Goal: Task Accomplishment & Management: Use online tool/utility

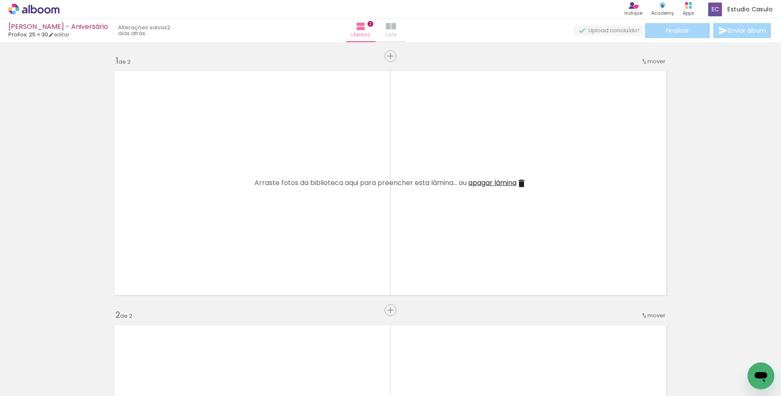
click at [400, 26] on paper-button "Capa" at bounding box center [390, 30] width 29 height 23
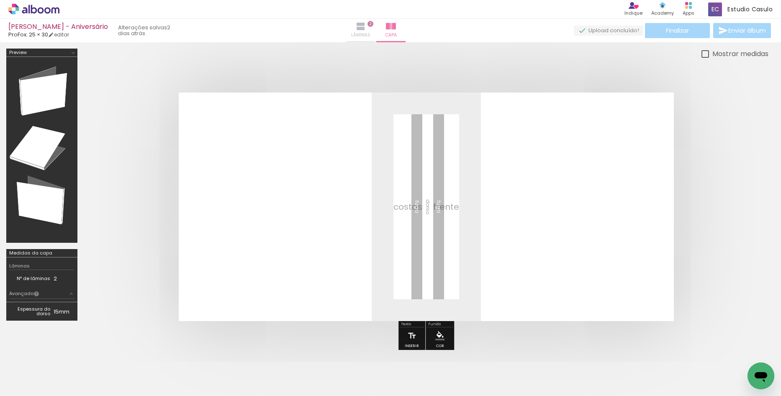
click at [371, 31] on span "Lâminas" at bounding box center [360, 35] width 19 height 8
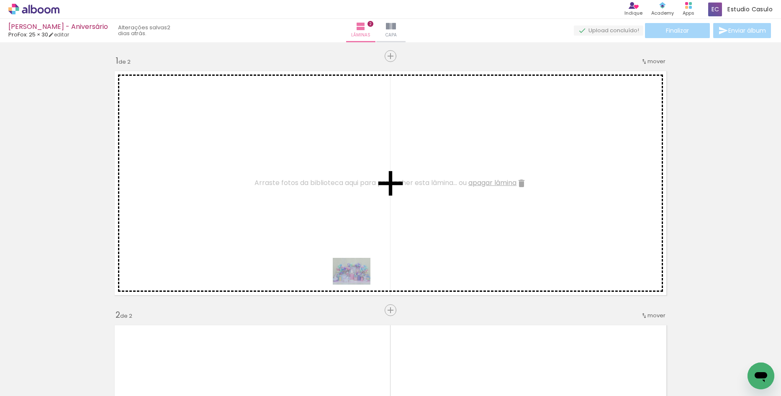
drag, startPoint x: 418, startPoint y: 378, endPoint x: 358, endPoint y: 282, distance: 112.8
click at [358, 282] on quentale-workspace at bounding box center [390, 198] width 781 height 396
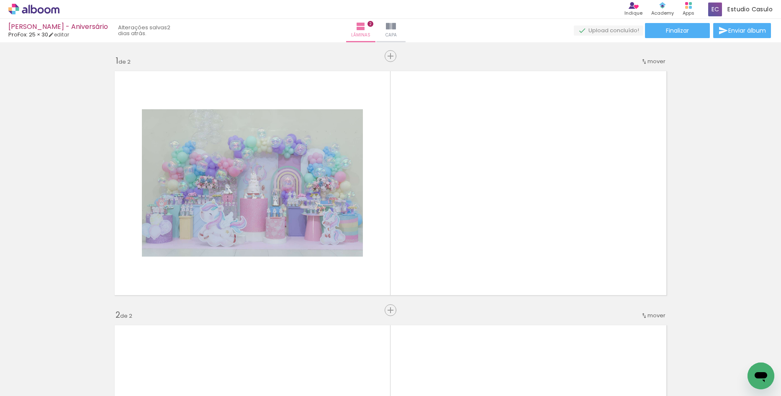
scroll to position [0, 152]
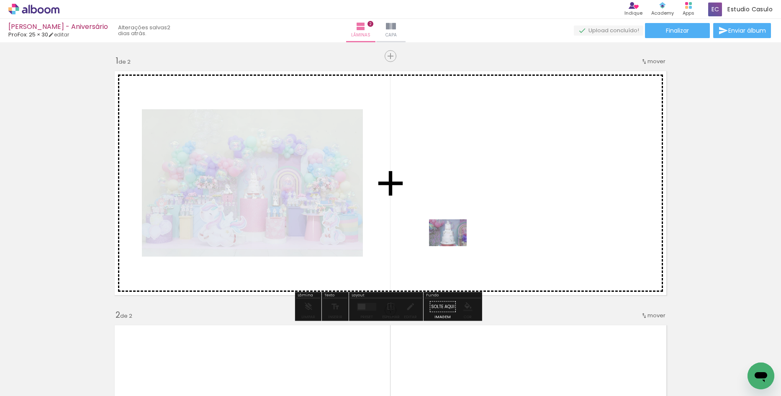
drag, startPoint x: 332, startPoint y: 357, endPoint x: 458, endPoint y: 242, distance: 170.7
click at [458, 242] on quentale-workspace at bounding box center [390, 198] width 781 height 396
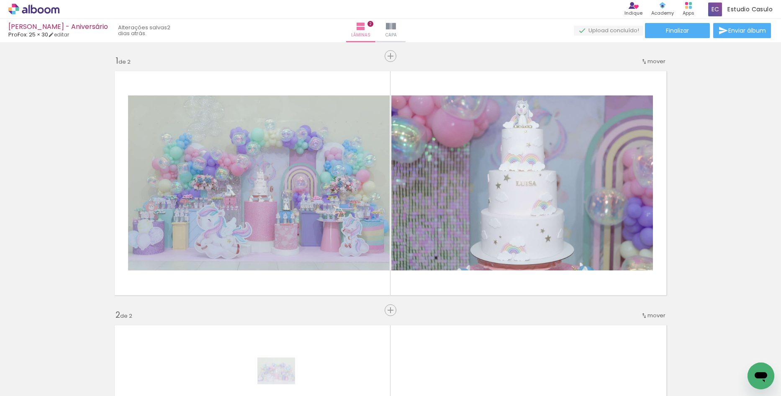
drag, startPoint x: 282, startPoint y: 389, endPoint x: 280, endPoint y: 383, distance: 6.4
click at [280, 383] on quentale-thumb at bounding box center [259, 368] width 47 height 48
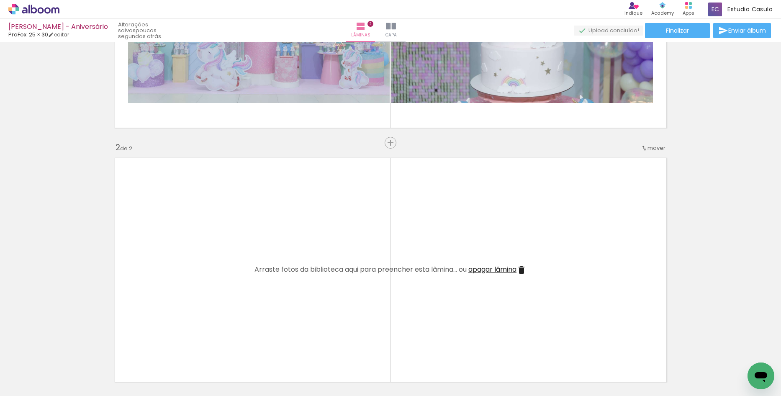
scroll to position [0, 306]
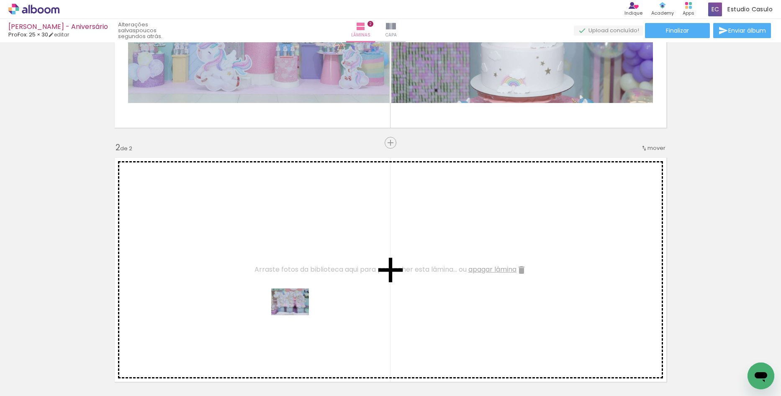
drag, startPoint x: 289, startPoint y: 378, endPoint x: 318, endPoint y: 345, distance: 44.5
click at [297, 307] on quentale-workspace at bounding box center [390, 198] width 781 height 396
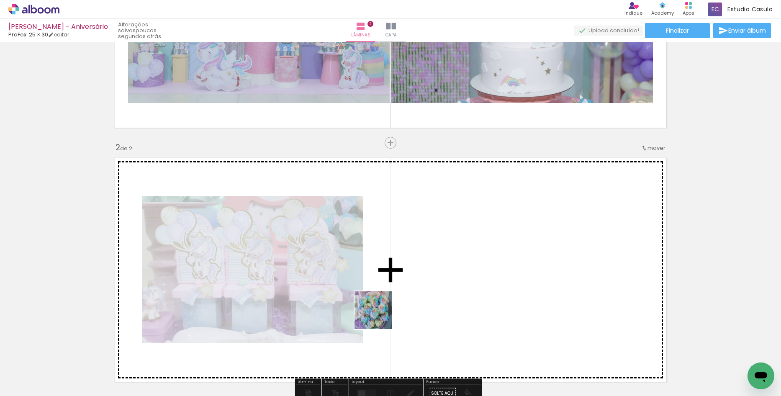
drag, startPoint x: 340, startPoint y: 376, endPoint x: 386, endPoint y: 324, distance: 69.7
click at [380, 316] on quentale-workspace at bounding box center [390, 198] width 781 height 396
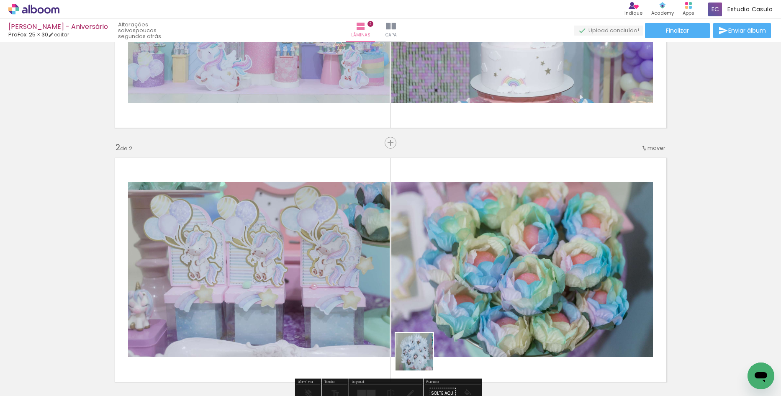
drag, startPoint x: 402, startPoint y: 383, endPoint x: 458, endPoint y: 323, distance: 81.5
click at [458, 323] on quentale-workspace at bounding box center [390, 198] width 781 height 396
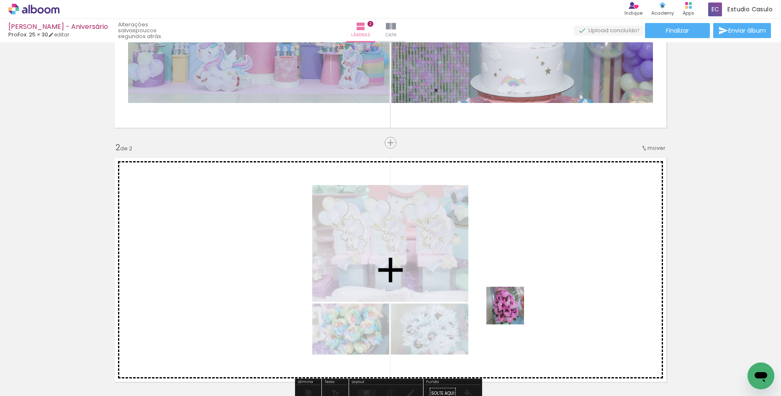
drag, startPoint x: 446, startPoint y: 367, endPoint x: 517, endPoint y: 307, distance: 93.3
click at [517, 307] on quentale-workspace at bounding box center [390, 198] width 781 height 396
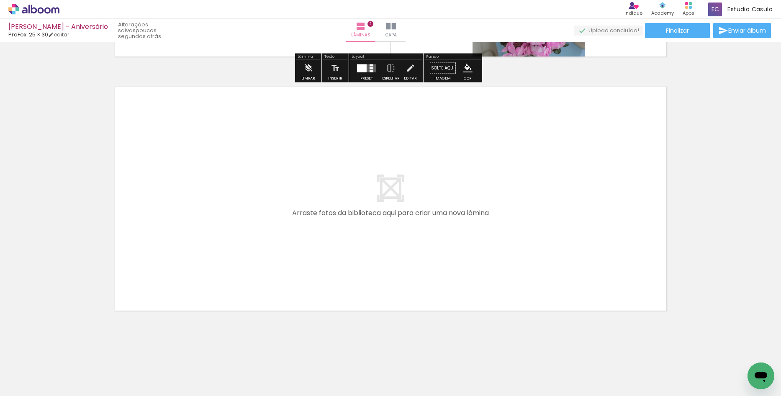
scroll to position [494, 0]
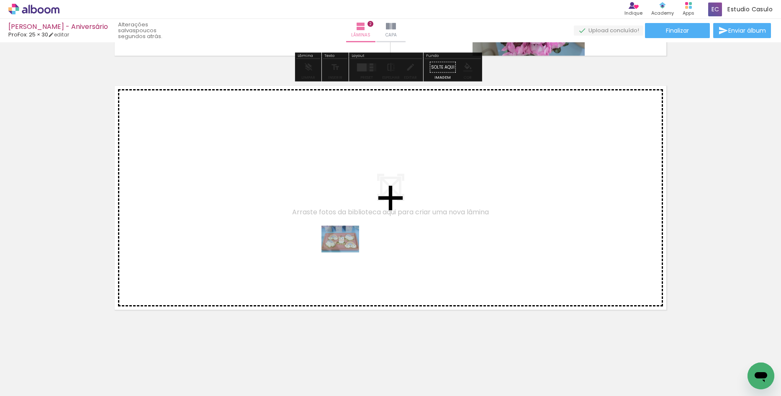
drag, startPoint x: 348, startPoint y: 369, endPoint x: 347, endPoint y: 251, distance: 118.1
click at [347, 251] on quentale-workspace at bounding box center [390, 198] width 781 height 396
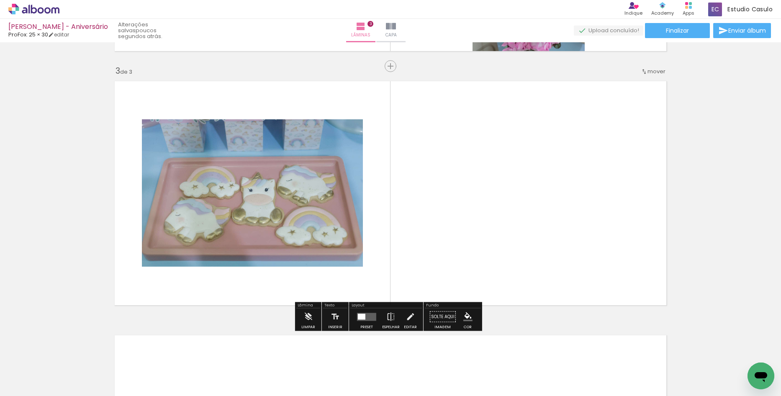
scroll to position [499, 0]
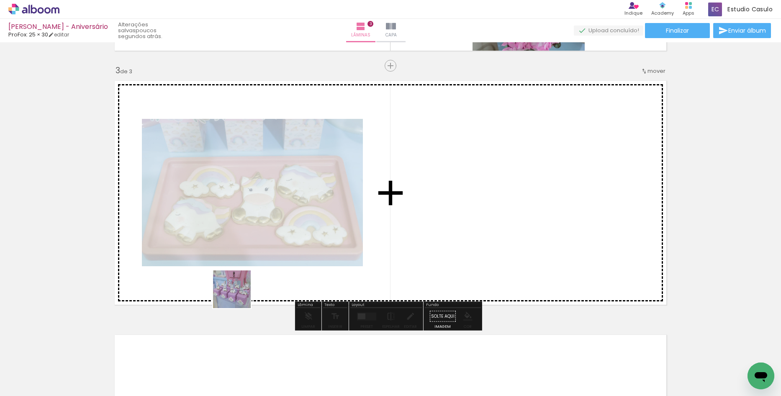
drag, startPoint x: 112, startPoint y: 371, endPoint x: 239, endPoint y: 292, distance: 149.7
click at [248, 289] on quentale-workspace at bounding box center [390, 198] width 781 height 396
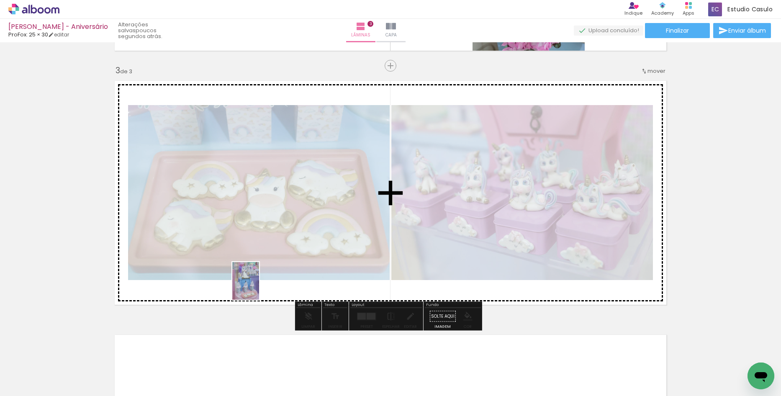
drag, startPoint x: 75, startPoint y: 375, endPoint x: 305, endPoint y: 261, distance: 256.6
click at [305, 261] on quentale-workspace at bounding box center [390, 198] width 781 height 396
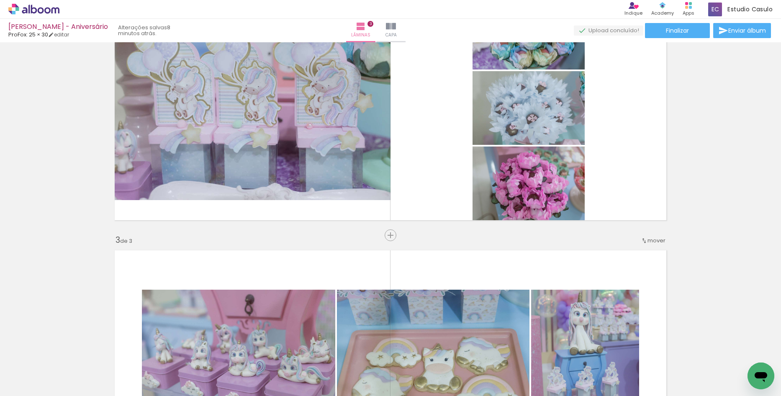
scroll to position [0, 288]
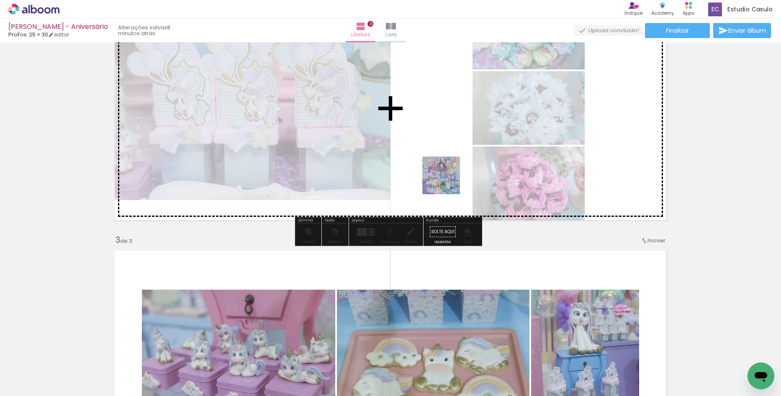
drag, startPoint x: 547, startPoint y: 375, endPoint x: 436, endPoint y: 166, distance: 236.2
click at [436, 167] on quentale-workspace at bounding box center [390, 198] width 781 height 396
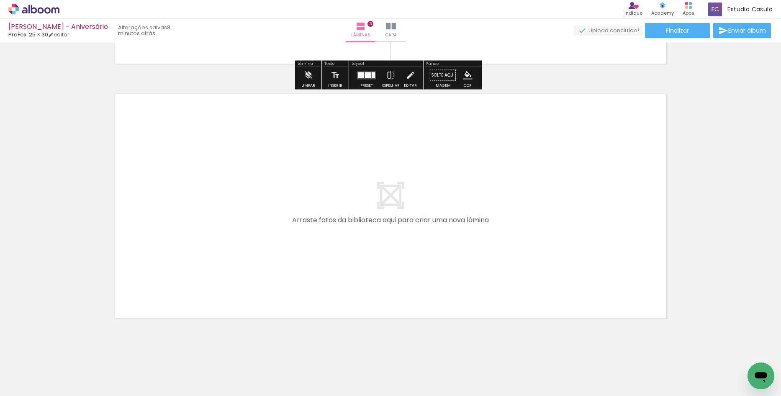
scroll to position [748, 0]
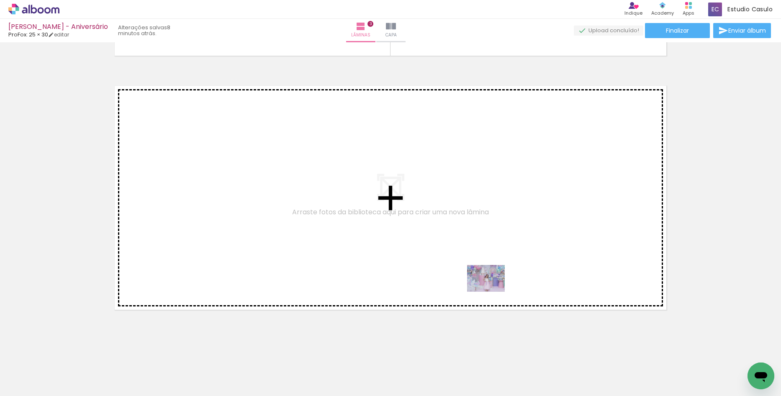
drag, startPoint x: 606, startPoint y: 382, endPoint x: 492, endPoint y: 290, distance: 145.3
click at [492, 290] on quentale-workspace at bounding box center [390, 198] width 781 height 396
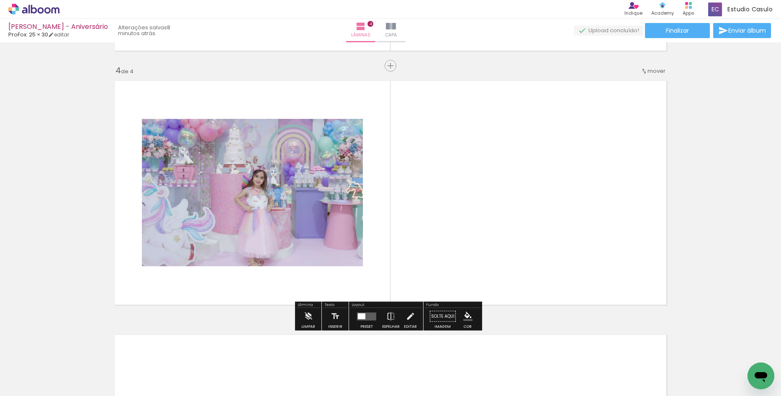
scroll to position [0, 475]
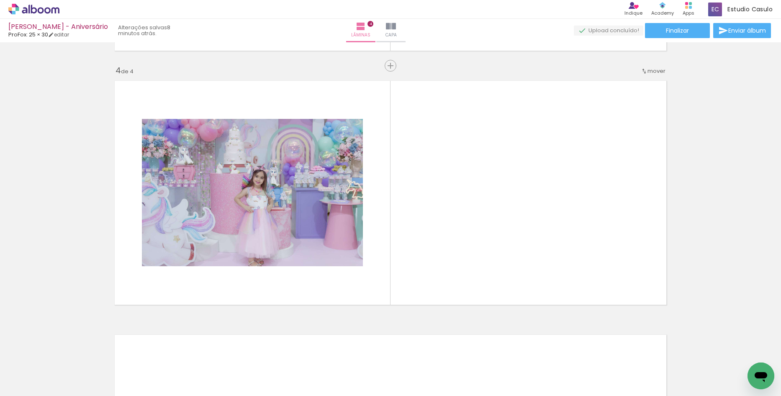
drag, startPoint x: 516, startPoint y: 379, endPoint x: 524, endPoint y: 304, distance: 75.4
click at [523, 315] on quentale-workspace at bounding box center [390, 198] width 781 height 396
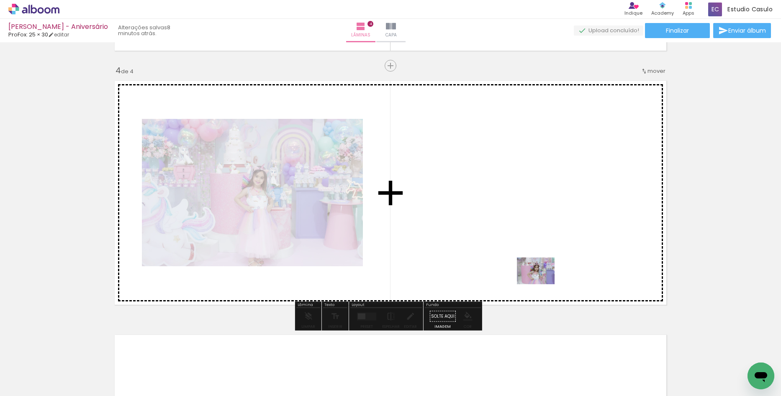
drag, startPoint x: 514, startPoint y: 369, endPoint x: 542, endPoint y: 283, distance: 90.3
click at [542, 283] on quentale-workspace at bounding box center [390, 198] width 781 height 396
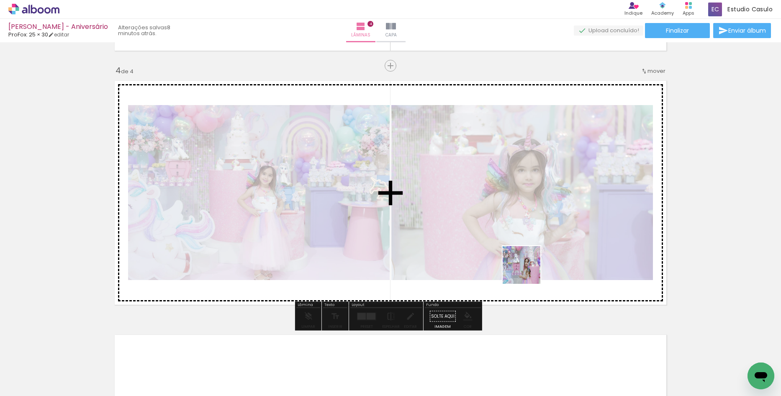
drag, startPoint x: 555, startPoint y: 365, endPoint x: 527, endPoint y: 268, distance: 101.4
click at [527, 268] on quentale-workspace at bounding box center [390, 198] width 781 height 396
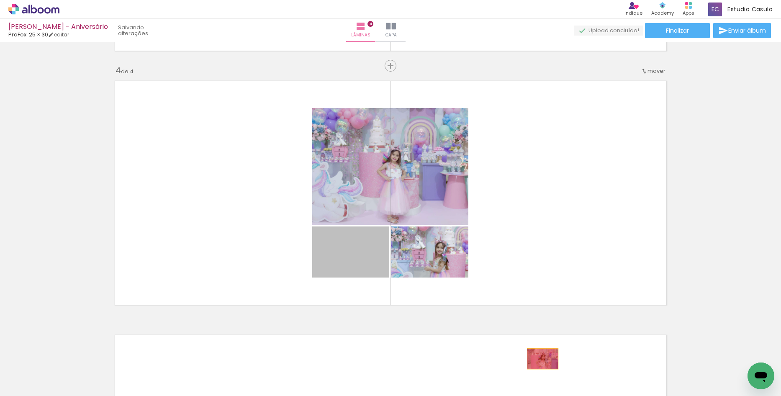
drag, startPoint x: 367, startPoint y: 259, endPoint x: 543, endPoint y: 365, distance: 205.1
click at [543, 365] on quentale-workspace at bounding box center [390, 198] width 781 height 396
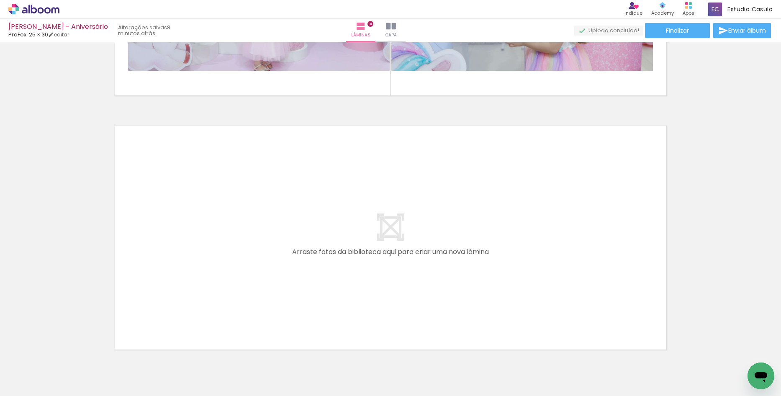
scroll to position [0, 642]
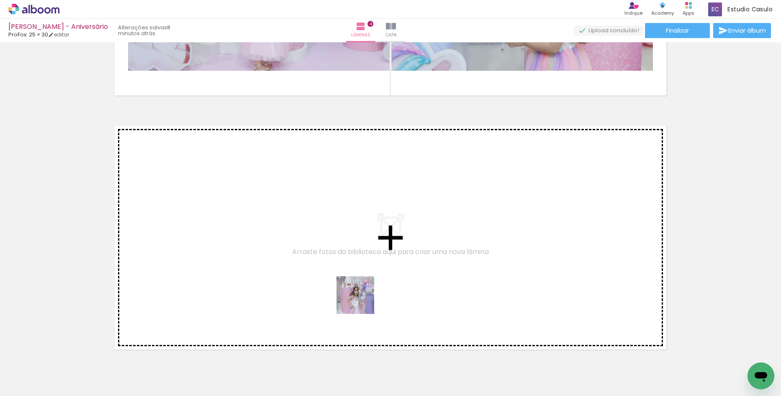
drag, startPoint x: 355, startPoint y: 315, endPoint x: 362, endPoint y: 301, distance: 15.4
click at [362, 301] on quentale-workspace at bounding box center [390, 198] width 781 height 396
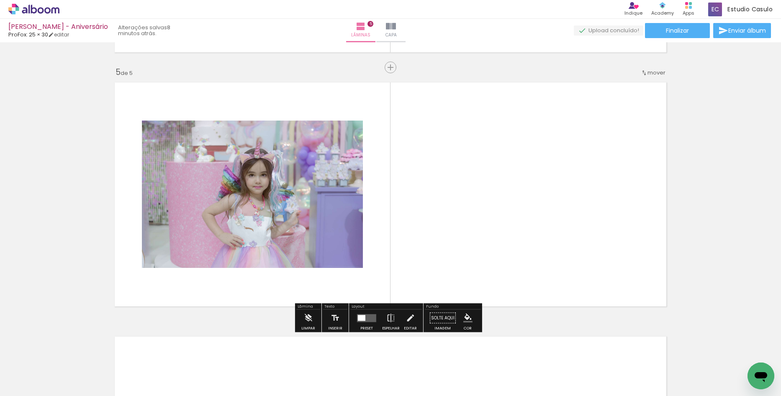
scroll to position [1007, 0]
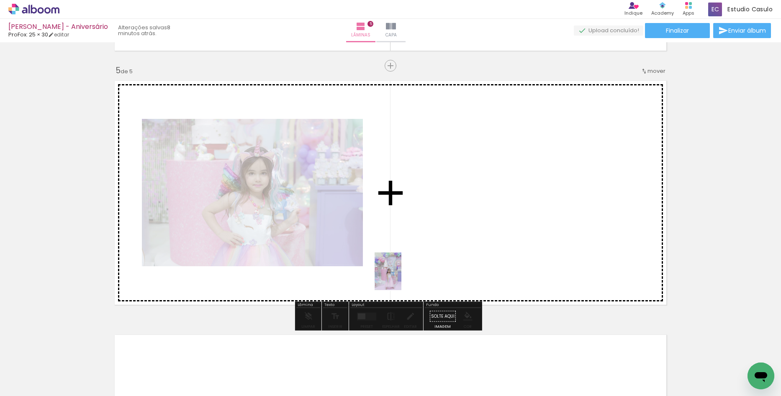
drag, startPoint x: 299, startPoint y: 365, endPoint x: 400, endPoint y: 278, distance: 133.9
click at [400, 278] on quentale-workspace at bounding box center [390, 198] width 781 height 396
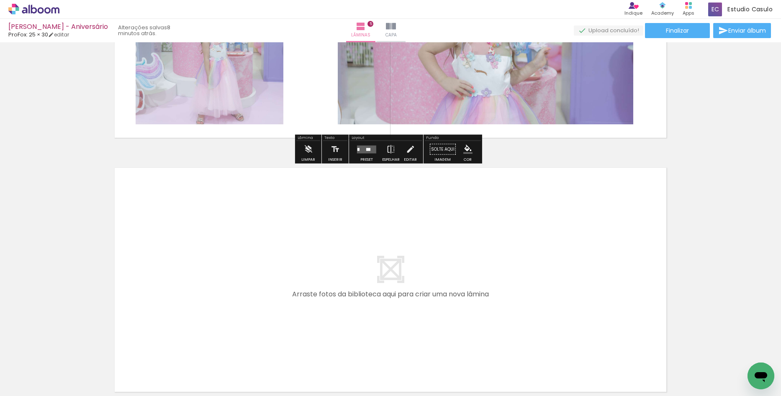
scroll to position [1175, 0]
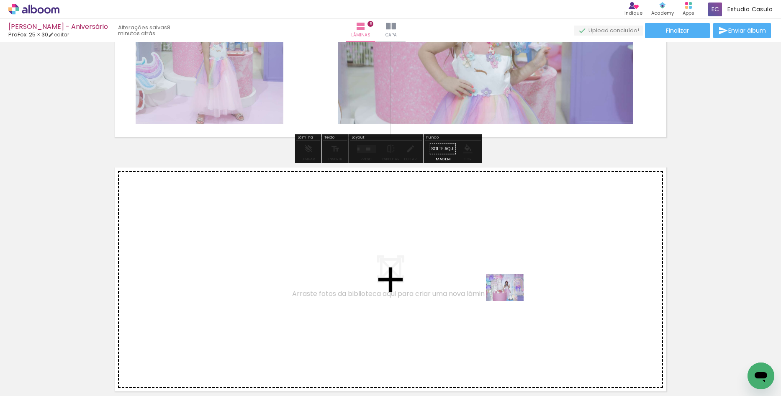
drag, startPoint x: 602, startPoint y: 377, endPoint x: 505, endPoint y: 300, distance: 124.3
click at [505, 300] on quentale-workspace at bounding box center [390, 198] width 781 height 396
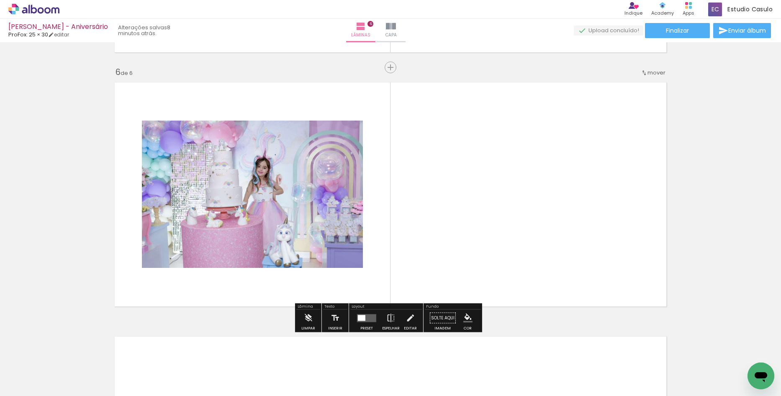
scroll to position [1261, 0]
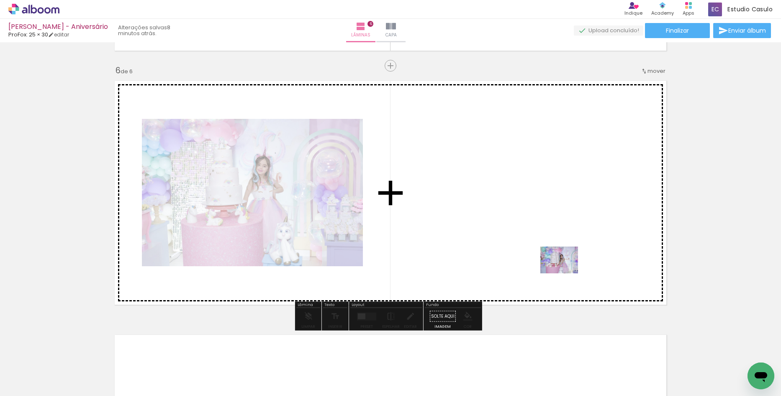
drag, startPoint x: 658, startPoint y: 374, endPoint x: 566, endPoint y: 272, distance: 138.2
click at [566, 272] on quentale-workspace at bounding box center [390, 198] width 781 height 396
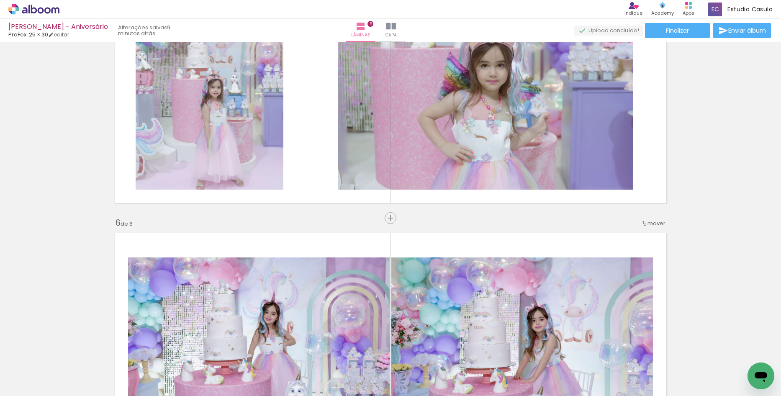
scroll to position [1094, 0]
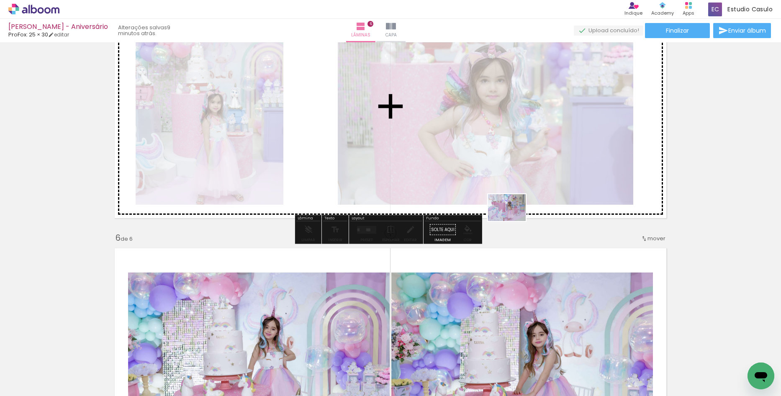
drag, startPoint x: 474, startPoint y: 376, endPoint x: 513, endPoint y: 214, distance: 166.7
click at [513, 214] on quentale-workspace at bounding box center [390, 198] width 781 height 396
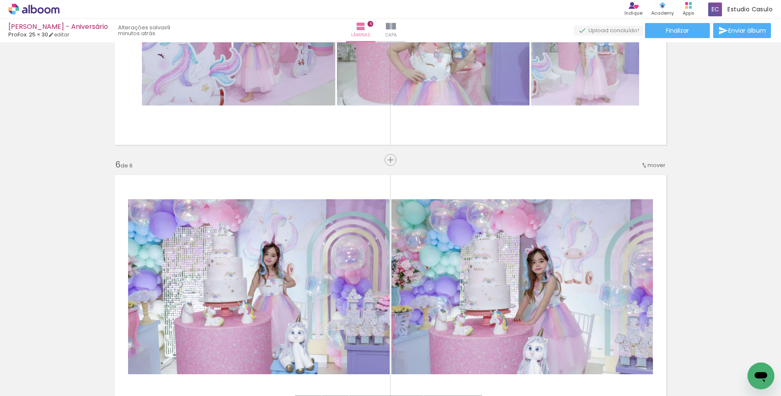
scroll to position [1178, 0]
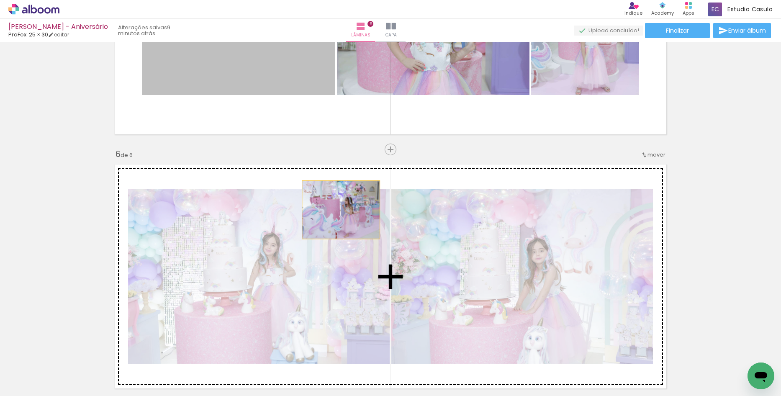
drag, startPoint x: 295, startPoint y: 85, endPoint x: 351, endPoint y: 252, distance: 176.0
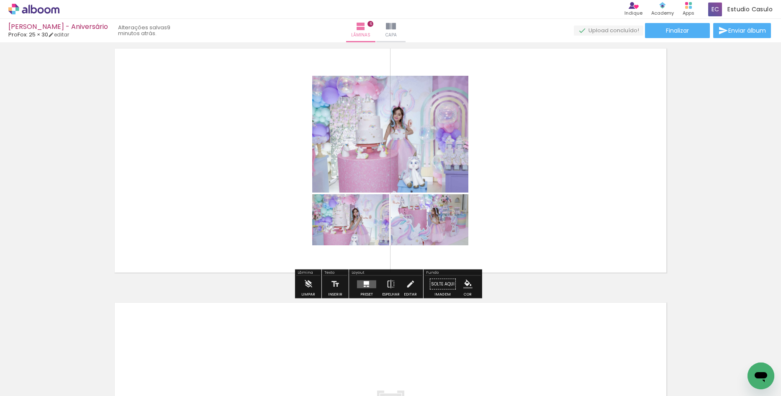
scroll to position [1303, 0]
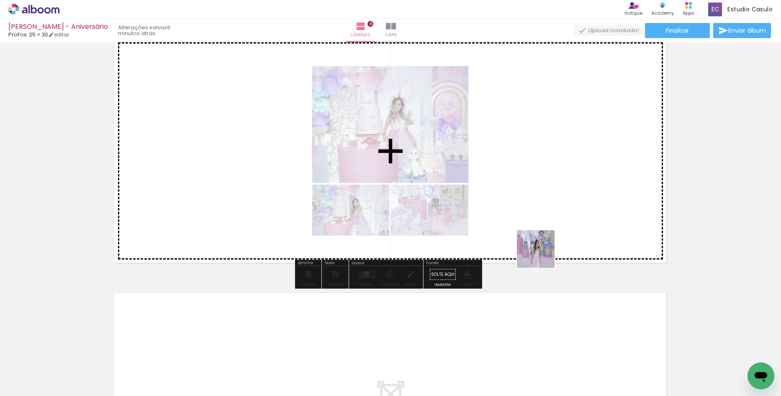
drag, startPoint x: 542, startPoint y: 288, endPoint x: 540, endPoint y: 240, distance: 48.2
click at [540, 240] on quentale-workspace at bounding box center [390, 198] width 781 height 396
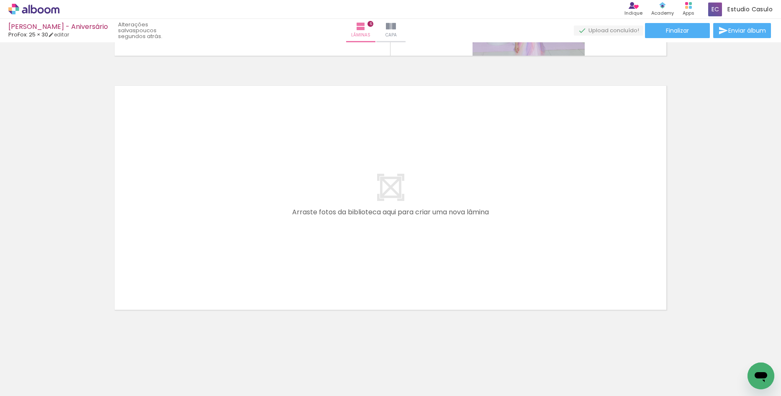
scroll to position [0, 732]
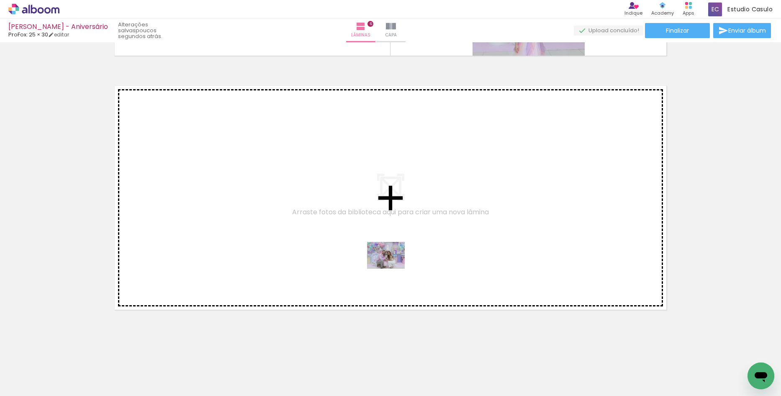
drag, startPoint x: 392, startPoint y: 377, endPoint x: 392, endPoint y: 267, distance: 110.1
click at [392, 267] on quentale-workspace at bounding box center [390, 198] width 781 height 396
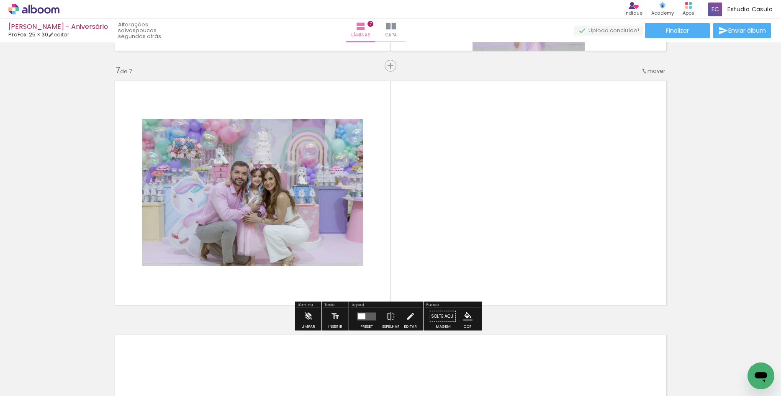
scroll to position [0, 841]
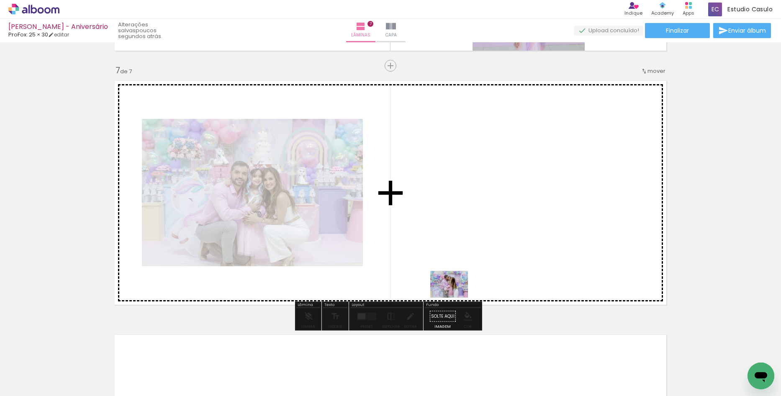
drag, startPoint x: 420, startPoint y: 376, endPoint x: 456, endPoint y: 296, distance: 87.4
click at [456, 296] on quentale-workspace at bounding box center [390, 198] width 781 height 396
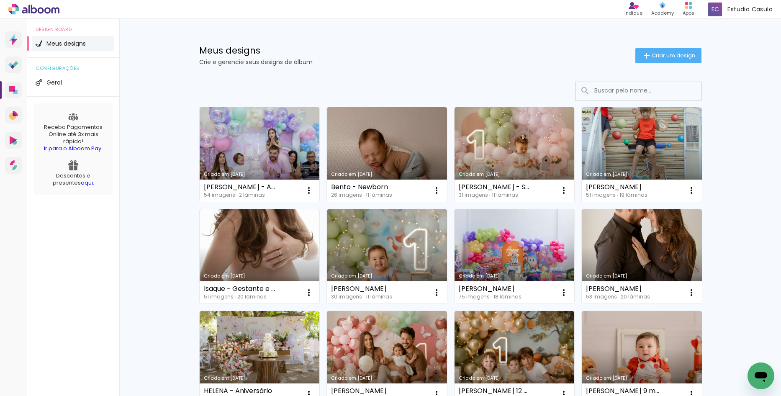
click at [659, 148] on link "Criado em [DATE]" at bounding box center [642, 154] width 120 height 95
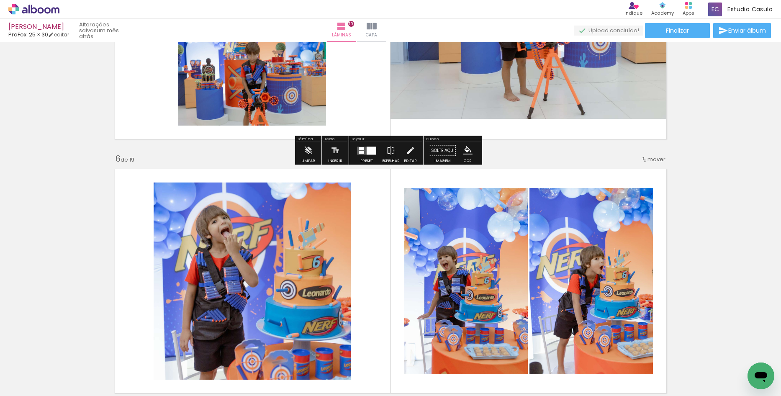
scroll to position [1173, 0]
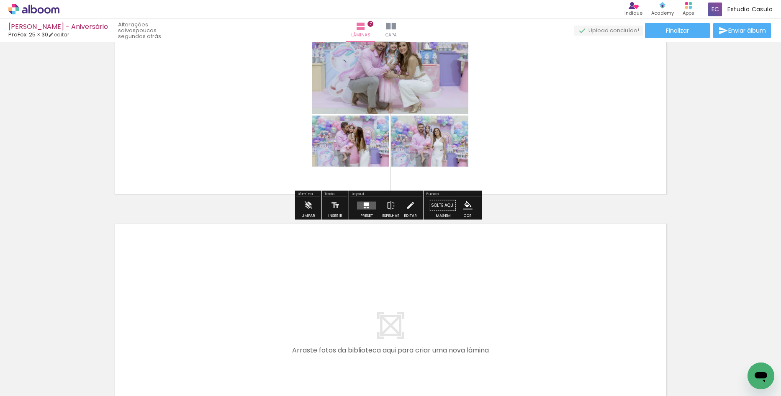
scroll to position [1641, 0]
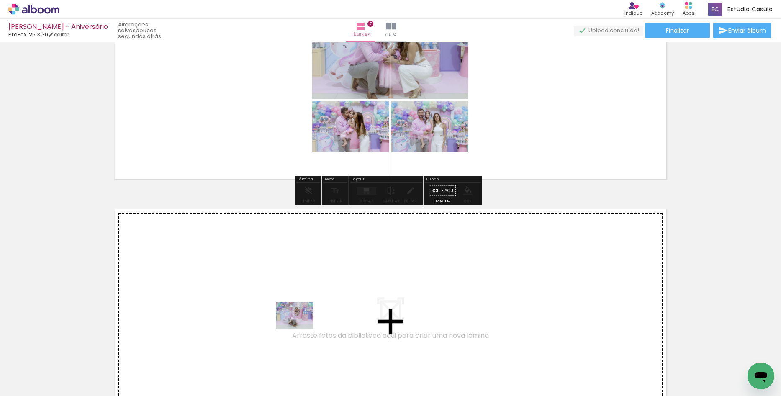
drag, startPoint x: 283, startPoint y: 370, endPoint x: 415, endPoint y: 345, distance: 134.7
click at [302, 327] on quentale-workspace at bounding box center [390, 198] width 781 height 396
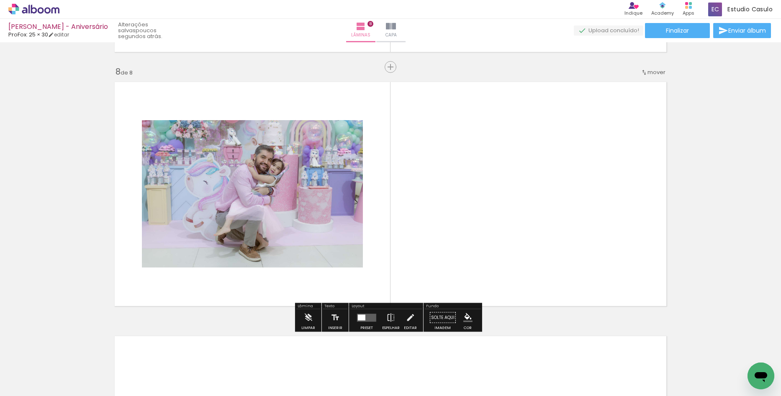
scroll to position [1770, 0]
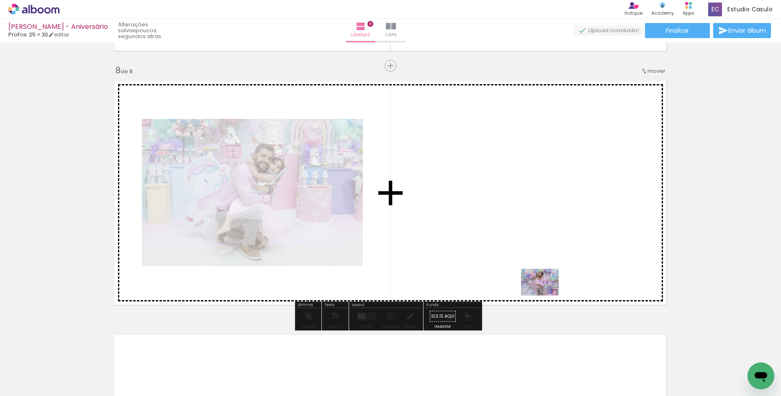
drag, startPoint x: 599, startPoint y: 373, endPoint x: 541, endPoint y: 290, distance: 101.1
click at [541, 290] on quentale-workspace at bounding box center [390, 198] width 781 height 396
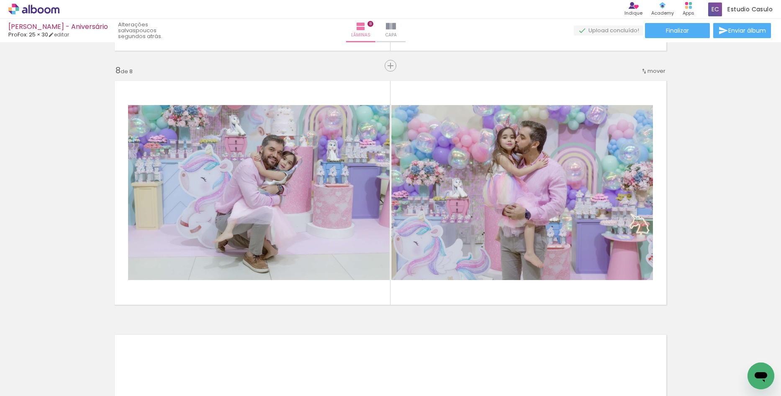
scroll to position [0, 1089]
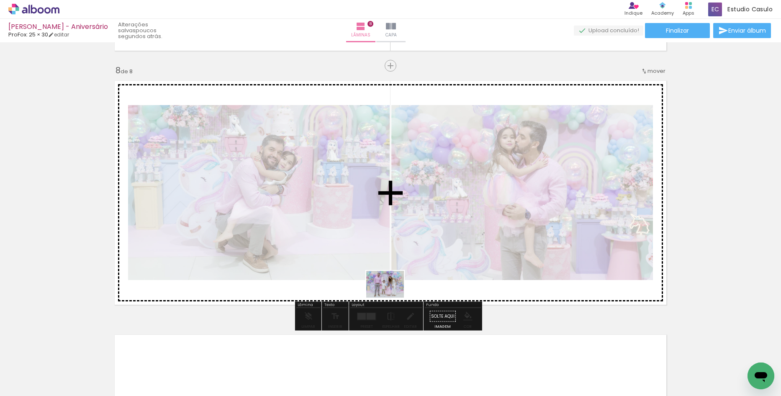
drag, startPoint x: 367, startPoint y: 374, endPoint x: 394, endPoint y: 287, distance: 91.7
click at [394, 287] on quentale-workspace at bounding box center [390, 198] width 781 height 396
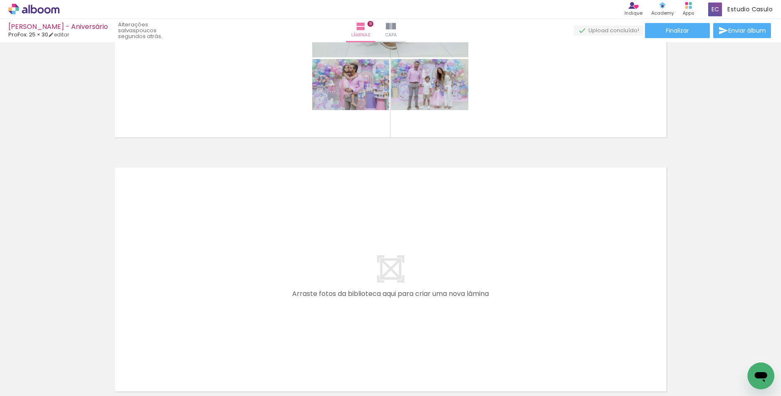
scroll to position [2019, 0]
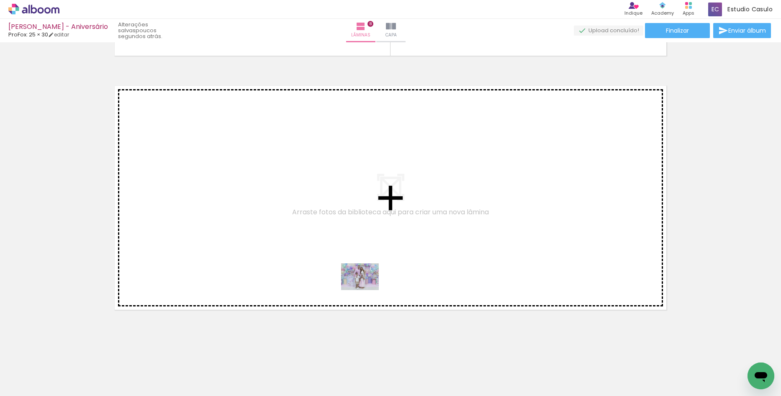
drag, startPoint x: 353, startPoint y: 369, endPoint x: 365, endPoint y: 279, distance: 90.4
click at [365, 279] on quentale-workspace at bounding box center [390, 198] width 781 height 396
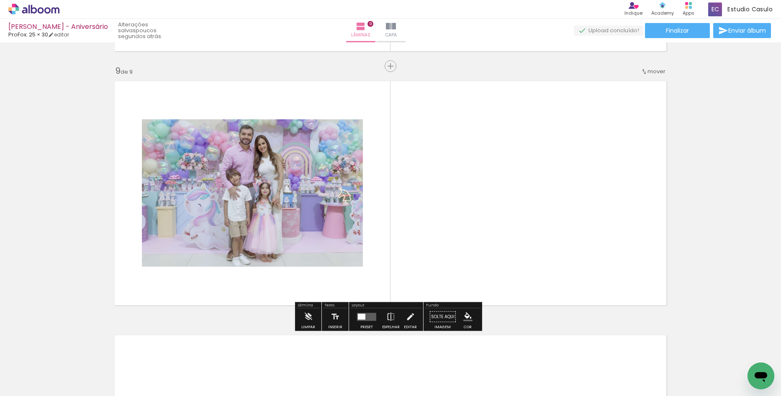
scroll to position [2024, 0]
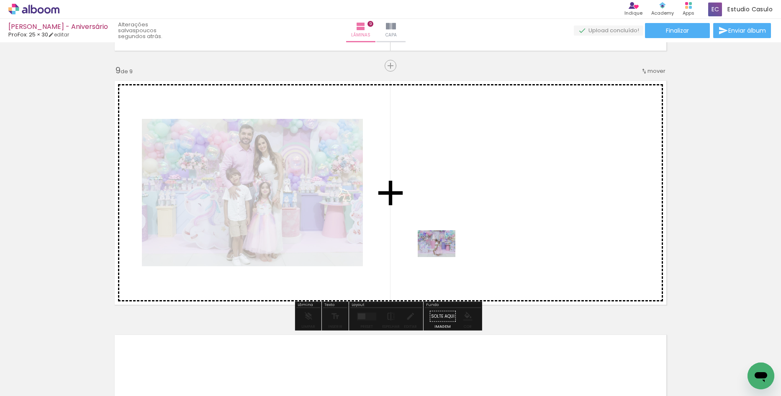
drag, startPoint x: 386, startPoint y: 374, endPoint x: 444, endPoint y: 253, distance: 134.5
click at [444, 253] on quentale-workspace at bounding box center [390, 198] width 781 height 396
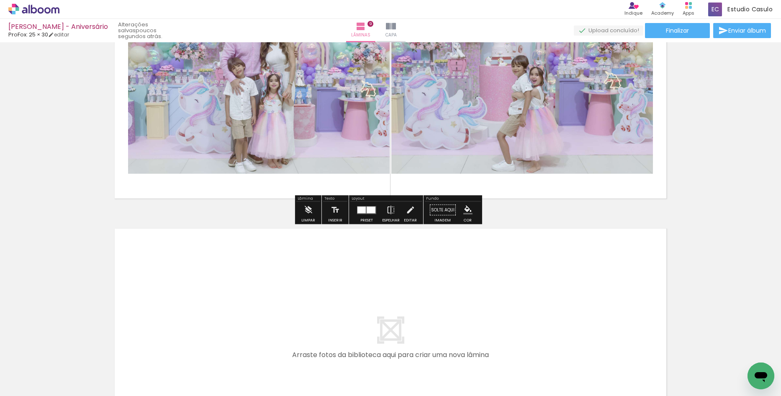
scroll to position [2191, 0]
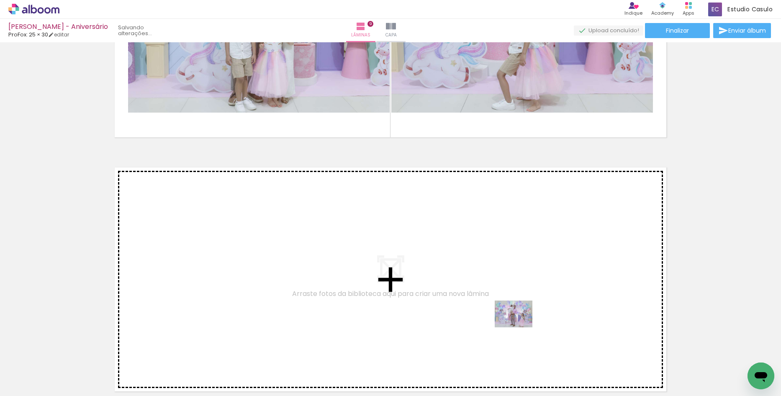
drag, startPoint x: 509, startPoint y: 377, endPoint x: 520, endPoint y: 326, distance: 52.7
click at [520, 326] on quentale-workspace at bounding box center [390, 198] width 781 height 396
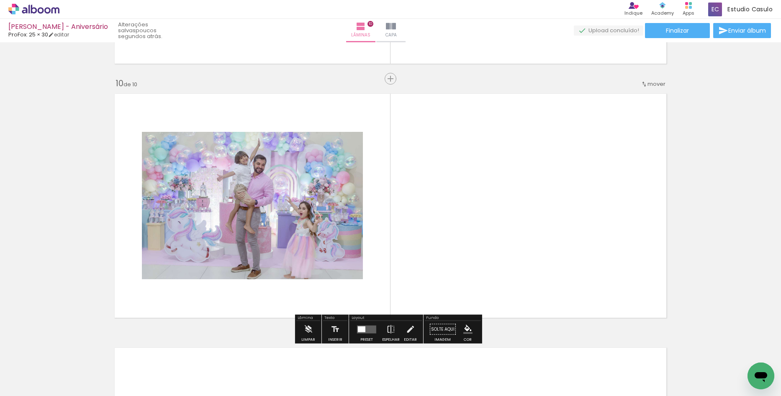
scroll to position [2278, 0]
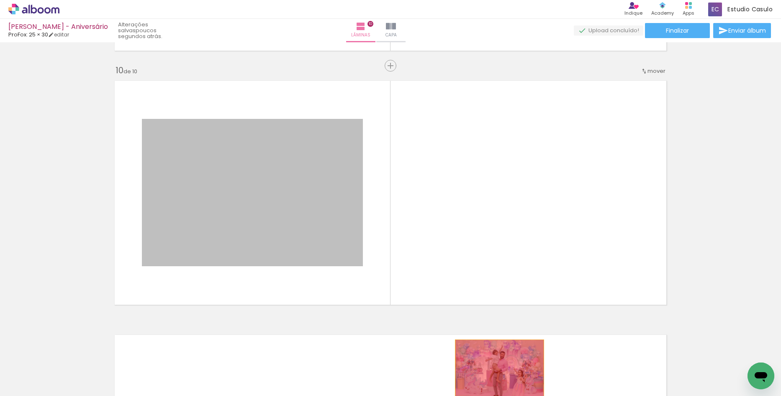
drag, startPoint x: 315, startPoint y: 224, endPoint x: 497, endPoint y: 369, distance: 232.1
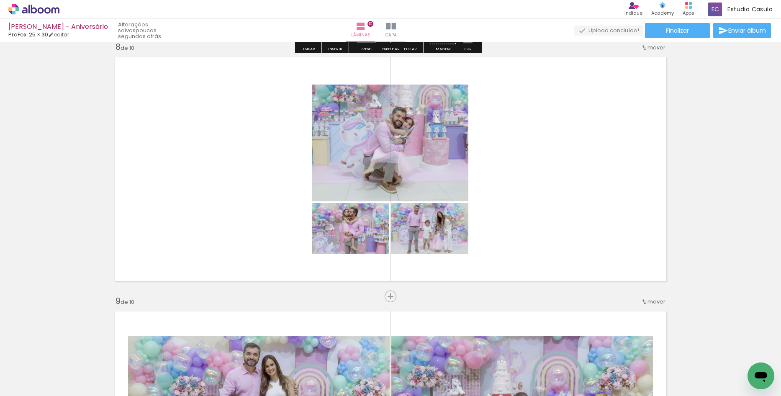
scroll to position [1818, 0]
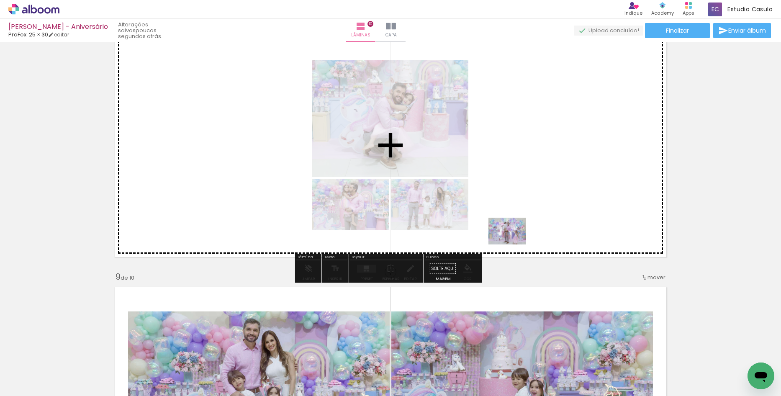
drag, startPoint x: 495, startPoint y: 381, endPoint x: 514, endPoint y: 243, distance: 139.0
click at [514, 243] on quentale-workspace at bounding box center [390, 198] width 781 height 396
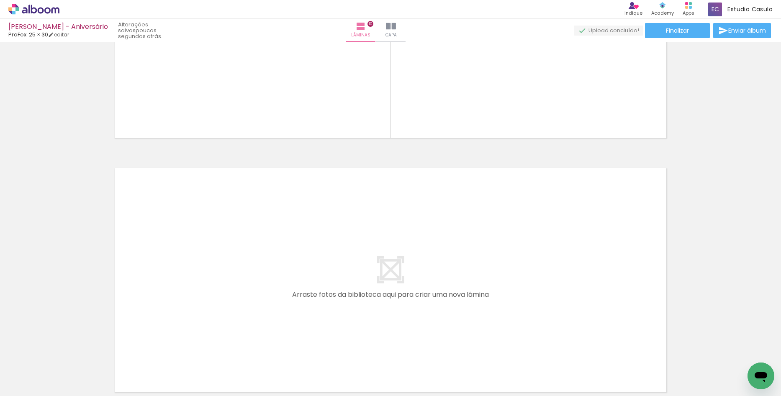
scroll to position [2446, 0]
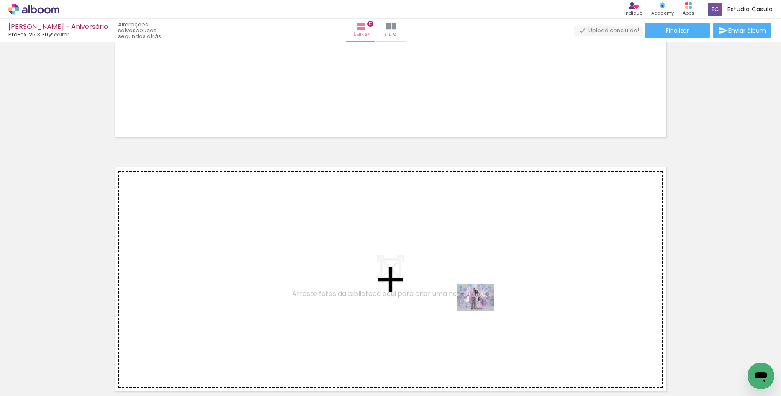
drag, startPoint x: 537, startPoint y: 374, endPoint x: 482, endPoint y: 309, distance: 84.6
click at [482, 309] on quentale-workspace at bounding box center [390, 198] width 781 height 396
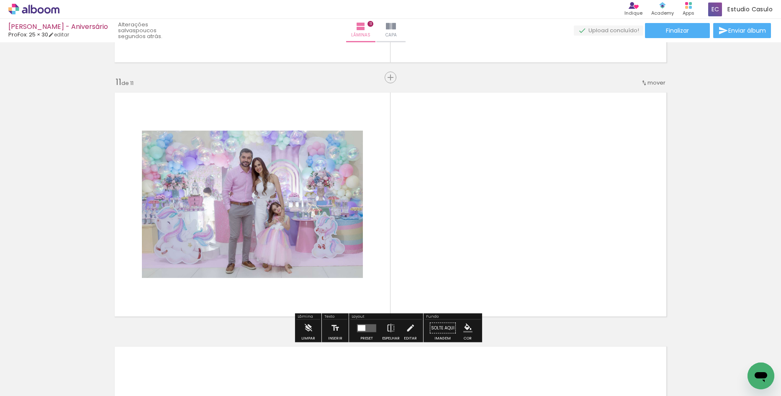
scroll to position [2532, 0]
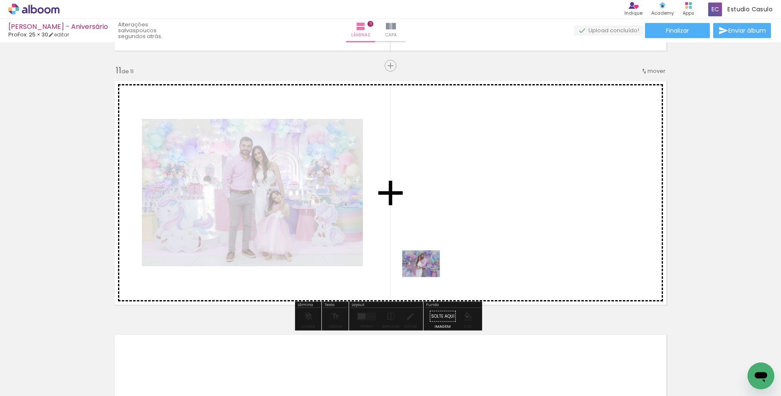
drag, startPoint x: 402, startPoint y: 360, endPoint x: 496, endPoint y: 312, distance: 105.6
click at [428, 272] on quentale-workspace at bounding box center [390, 198] width 781 height 396
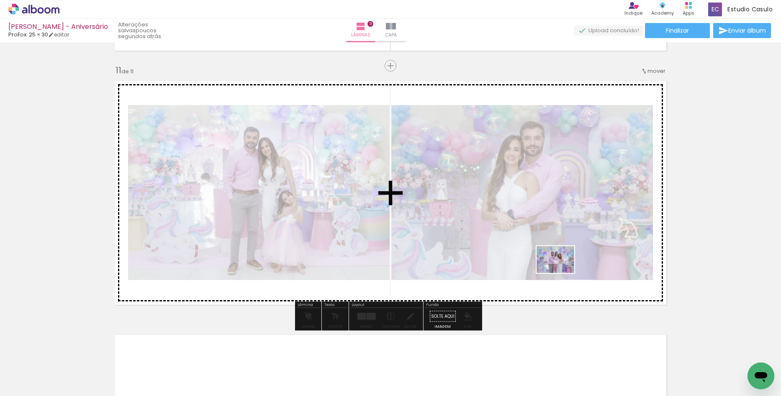
drag, startPoint x: 596, startPoint y: 379, endPoint x: 562, endPoint y: 271, distance: 113.2
click at [562, 271] on quentale-workspace at bounding box center [390, 198] width 781 height 396
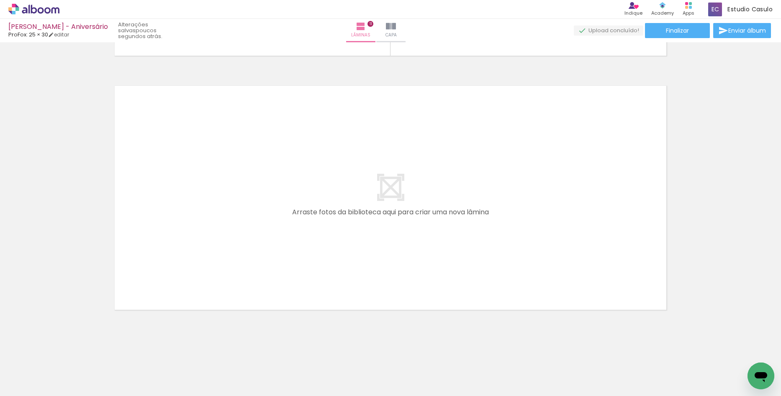
scroll to position [0, 0]
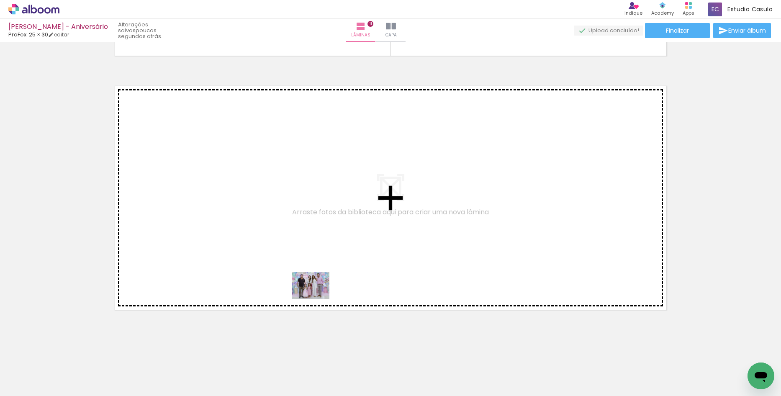
drag, startPoint x: 327, startPoint y: 372, endPoint x: 317, endPoint y: 297, distance: 75.6
click at [317, 297] on quentale-workspace at bounding box center [390, 198] width 781 height 396
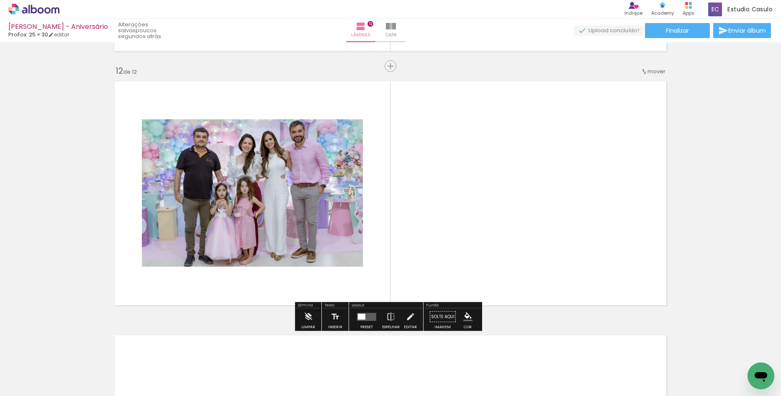
scroll to position [2787, 0]
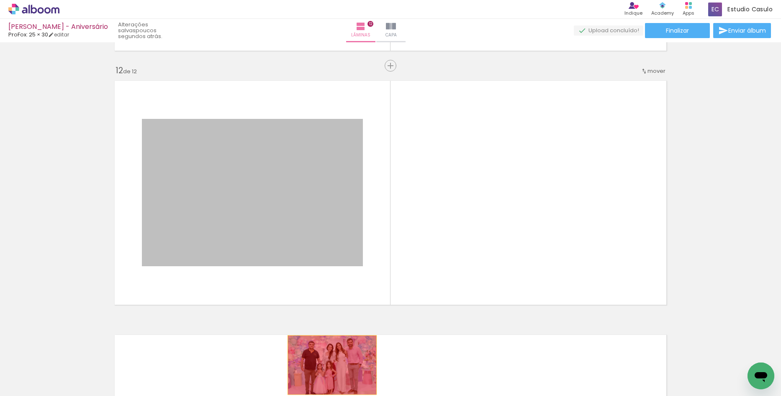
drag, startPoint x: 291, startPoint y: 242, endPoint x: 329, endPoint y: 365, distance: 128.6
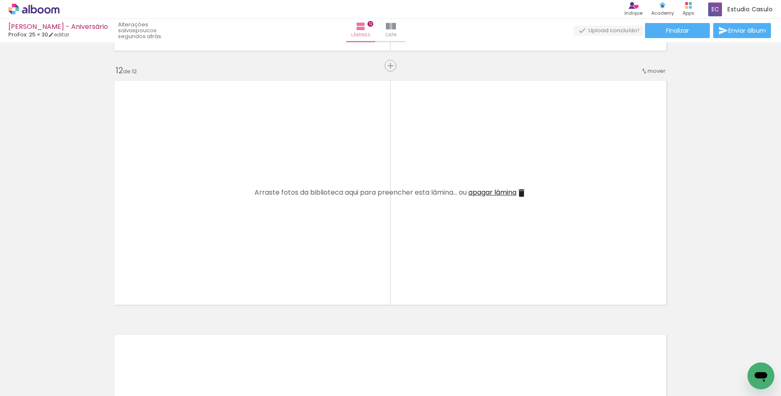
scroll to position [0, 1158]
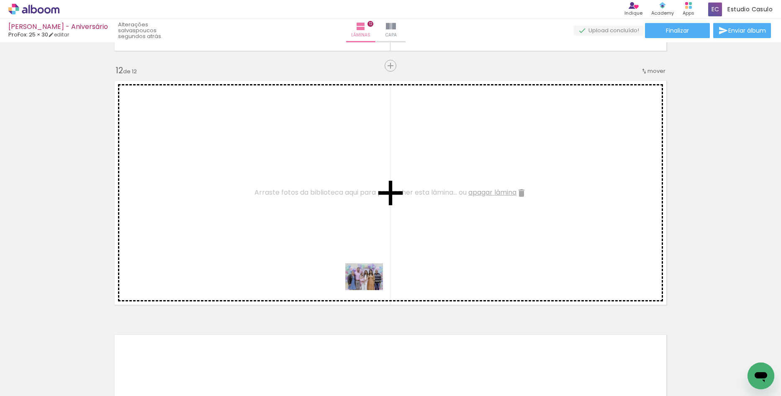
drag, startPoint x: 393, startPoint y: 356, endPoint x: 369, endPoint y: 285, distance: 75.2
click at [369, 285] on quentale-workspace at bounding box center [390, 198] width 781 height 396
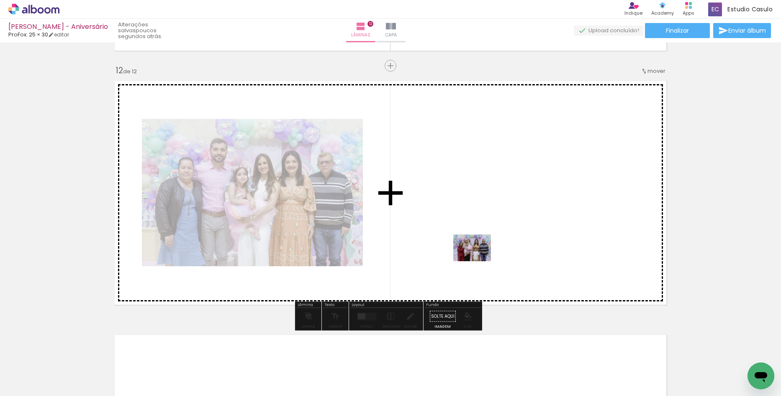
drag, startPoint x: 430, startPoint y: 361, endPoint x: 480, endPoint y: 258, distance: 114.4
click at [480, 258] on quentale-workspace at bounding box center [390, 198] width 781 height 396
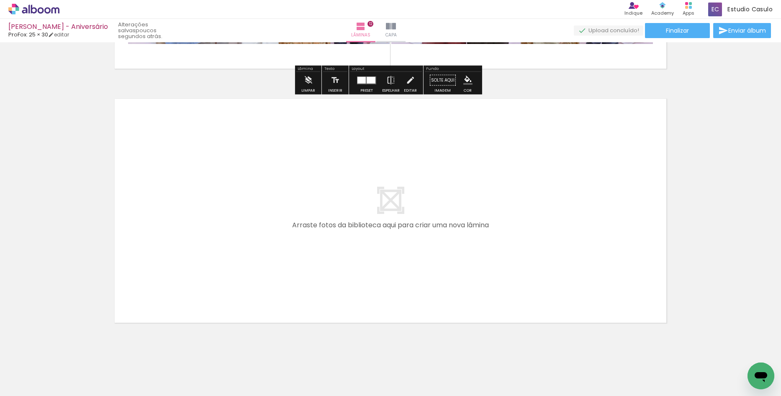
scroll to position [3036, 0]
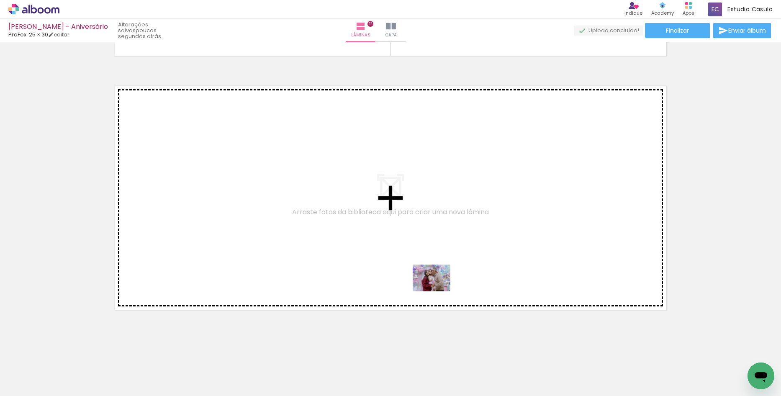
drag, startPoint x: 482, startPoint y: 373, endPoint x: 438, endPoint y: 290, distance: 93.7
click at [438, 290] on quentale-workspace at bounding box center [390, 198] width 781 height 396
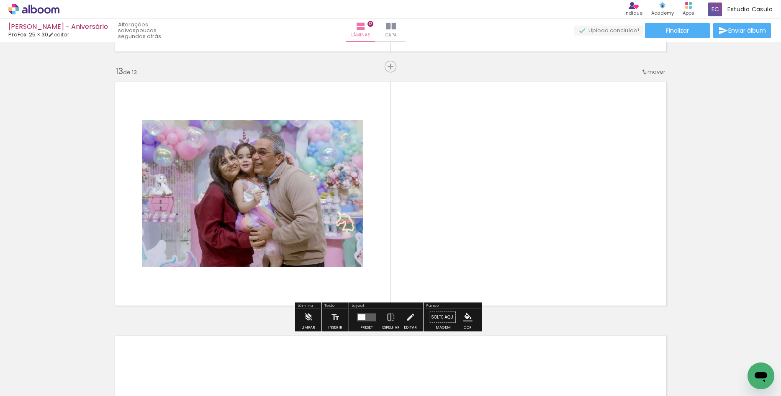
scroll to position [3041, 0]
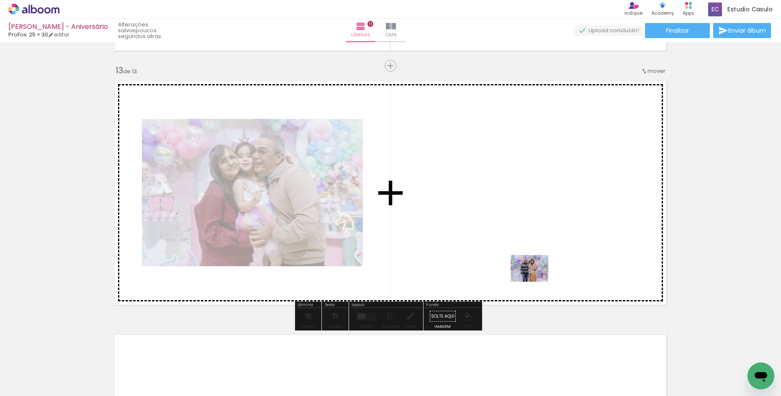
drag, startPoint x: 526, startPoint y: 375, endPoint x: 533, endPoint y: 273, distance: 102.8
click at [533, 273] on quentale-workspace at bounding box center [390, 198] width 781 height 396
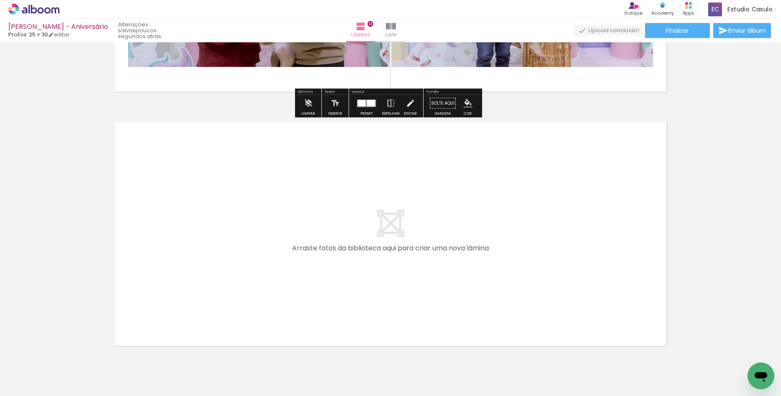
scroll to position [3290, 0]
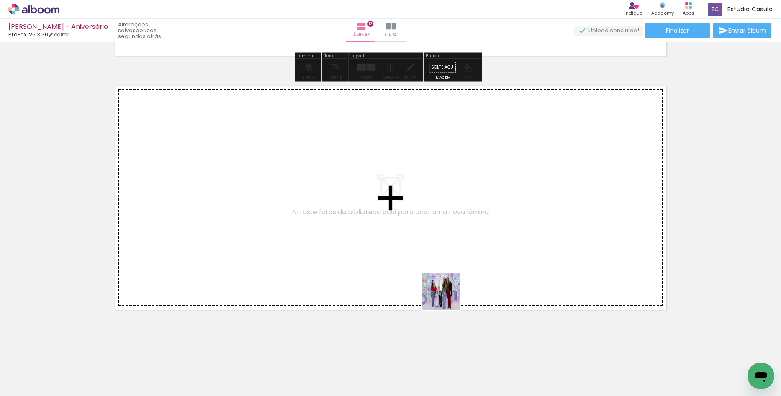
drag, startPoint x: 590, startPoint y: 379, endPoint x: 556, endPoint y: 341, distance: 51.3
click at [443, 296] on quentale-workspace at bounding box center [390, 198] width 781 height 396
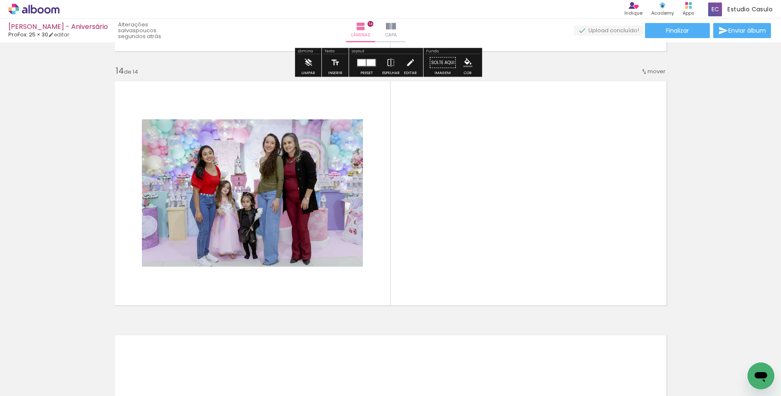
scroll to position [3295, 0]
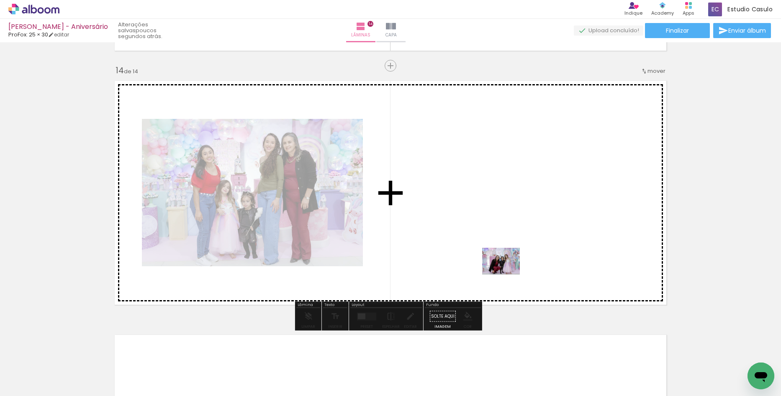
drag, startPoint x: 636, startPoint y: 367, endPoint x: 496, endPoint y: 269, distance: 170.5
click at [496, 269] on quentale-workspace at bounding box center [390, 198] width 781 height 396
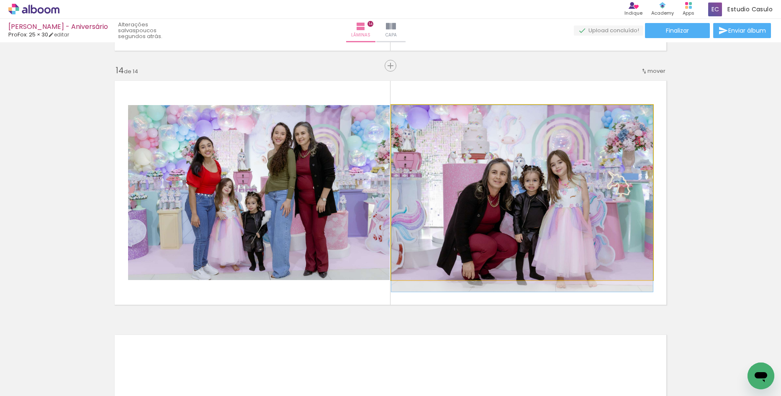
drag, startPoint x: 491, startPoint y: 250, endPoint x: 493, endPoint y: 260, distance: 11.1
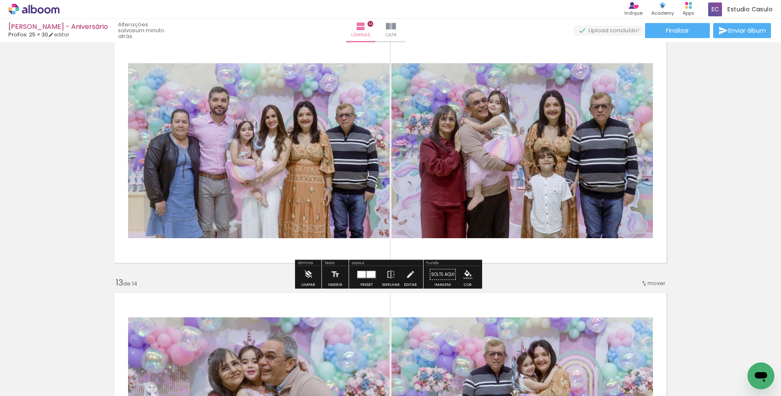
scroll to position [2834, 0]
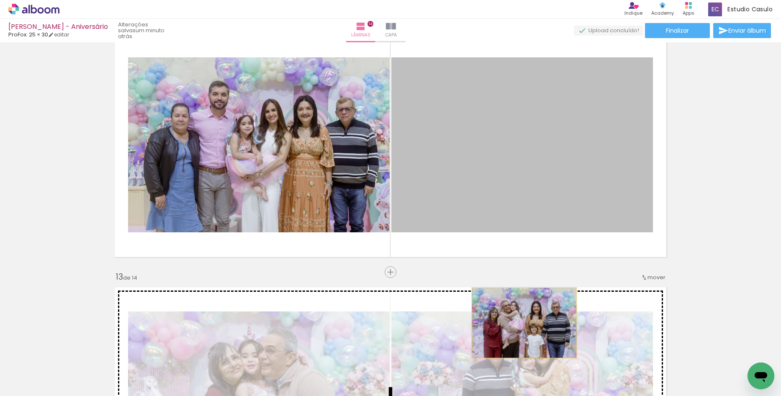
drag, startPoint x: 496, startPoint y: 177, endPoint x: 521, endPoint y: 323, distance: 148.4
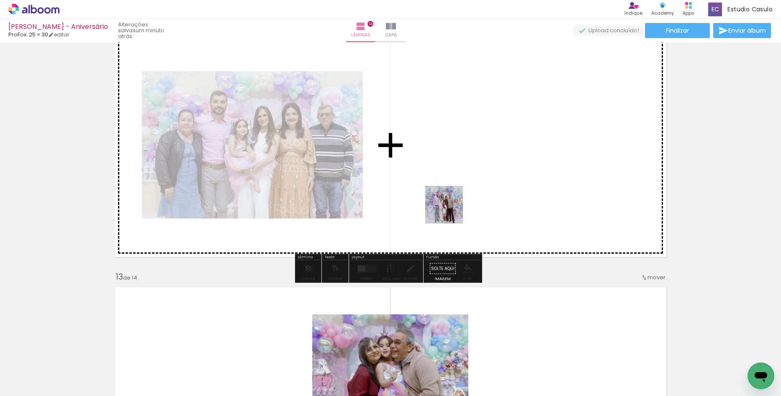
drag, startPoint x: 237, startPoint y: 374, endPoint x: 477, endPoint y: 194, distance: 300.4
click at [477, 194] on quentale-workspace at bounding box center [390, 198] width 781 height 396
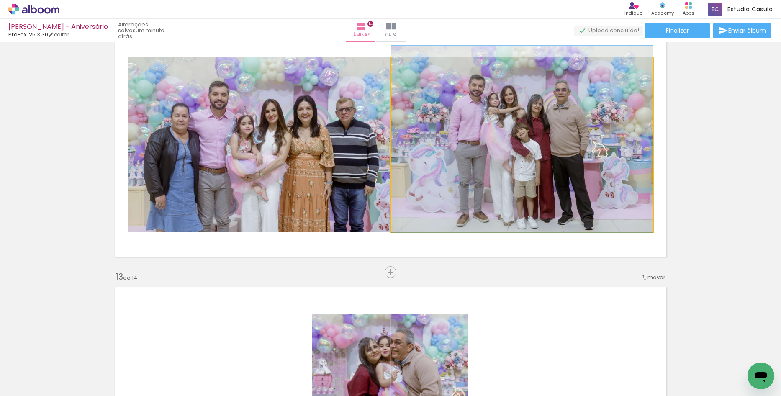
drag, startPoint x: 560, startPoint y: 172, endPoint x: 559, endPoint y: 157, distance: 14.7
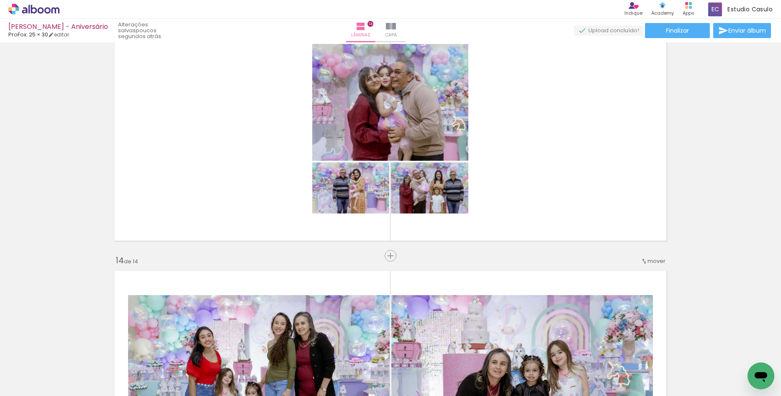
scroll to position [3086, 0]
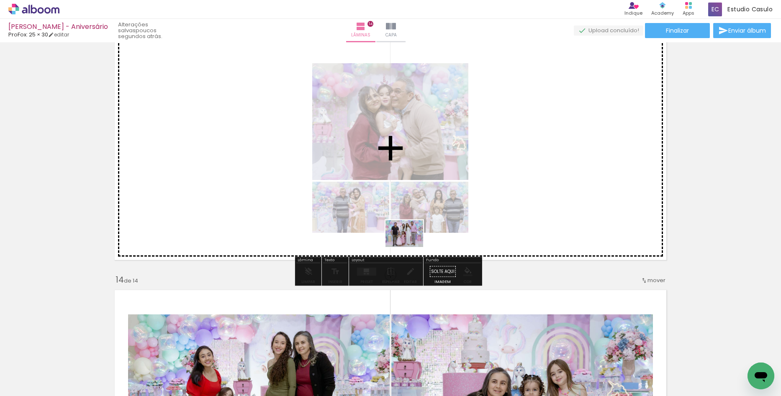
drag, startPoint x: 289, startPoint y: 372, endPoint x: 411, endPoint y: 245, distance: 175.9
click at [411, 245] on quentale-workspace at bounding box center [390, 198] width 781 height 396
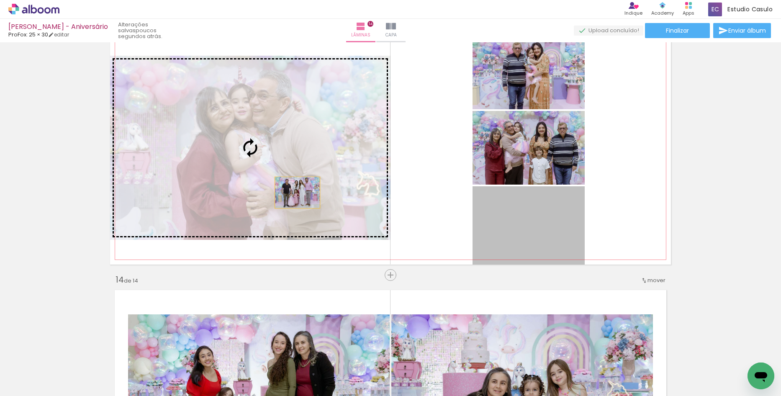
drag, startPoint x: 524, startPoint y: 243, endPoint x: 294, endPoint y: 193, distance: 234.9
click at [0, 0] on slot at bounding box center [0, 0] width 0 height 0
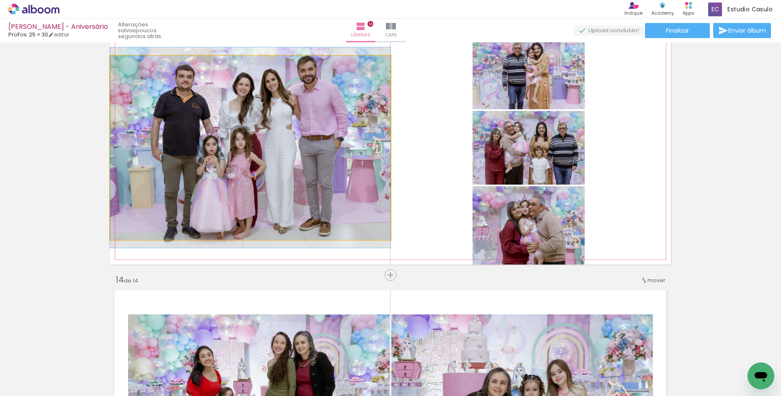
click at [339, 214] on quentale-photo at bounding box center [250, 148] width 281 height 184
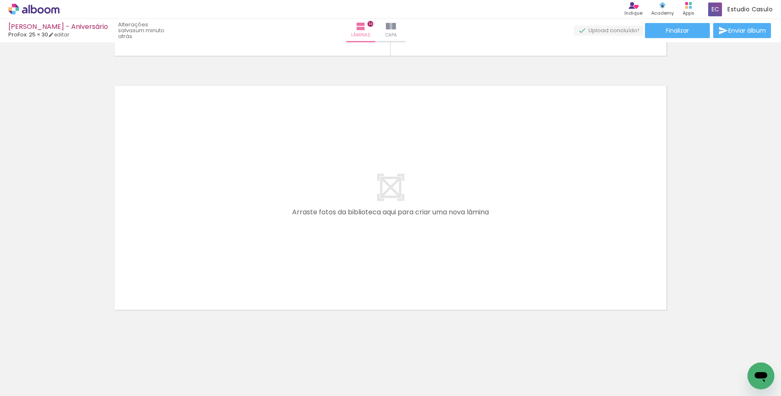
scroll to position [0, 1823]
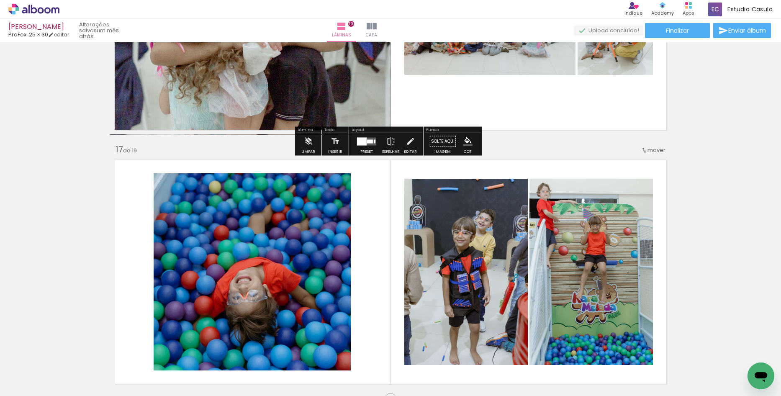
scroll to position [4008, 0]
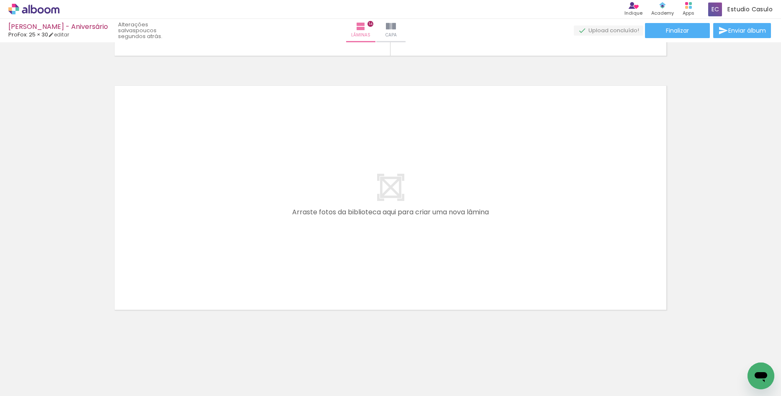
scroll to position [0, 1823]
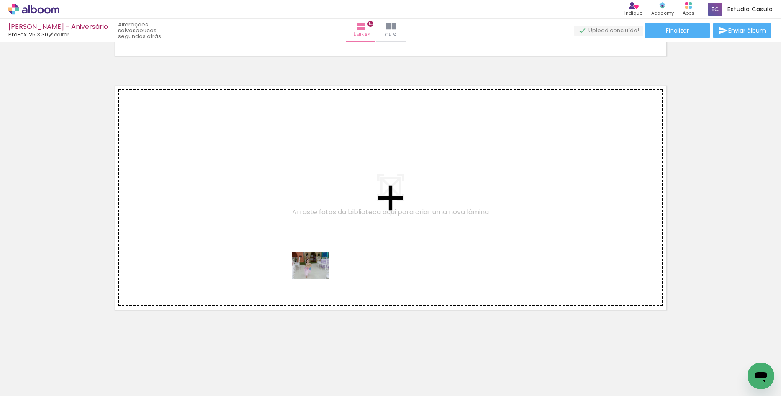
drag, startPoint x: 283, startPoint y: 375, endPoint x: 317, endPoint y: 277, distance: 103.7
click at [317, 277] on quentale-workspace at bounding box center [390, 198] width 781 height 396
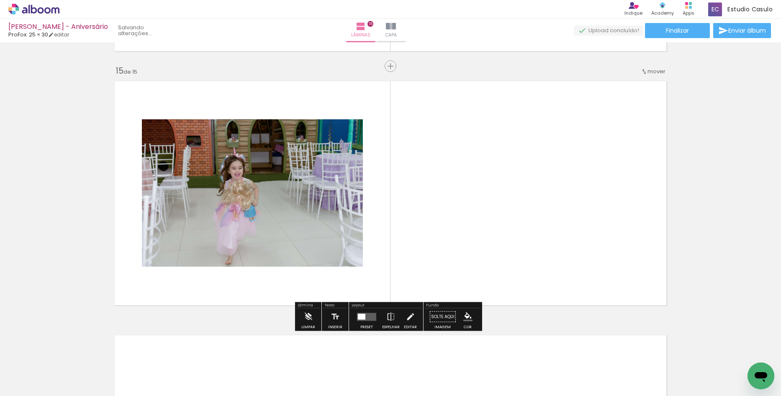
scroll to position [3549, 0]
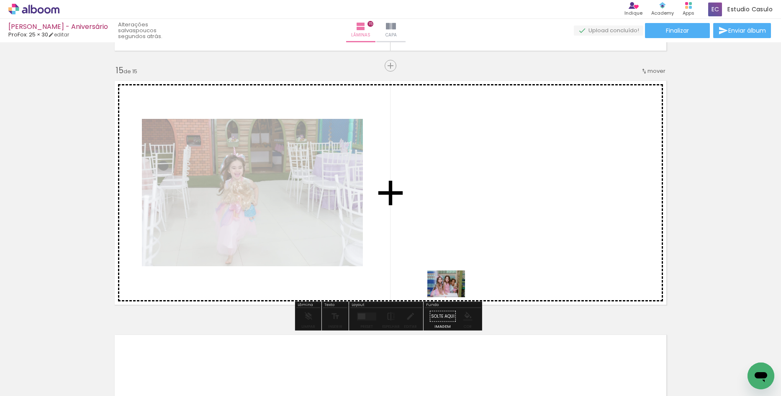
drag, startPoint x: 418, startPoint y: 378, endPoint x: 453, endPoint y: 296, distance: 89.0
click at [453, 296] on quentale-workspace at bounding box center [390, 198] width 781 height 396
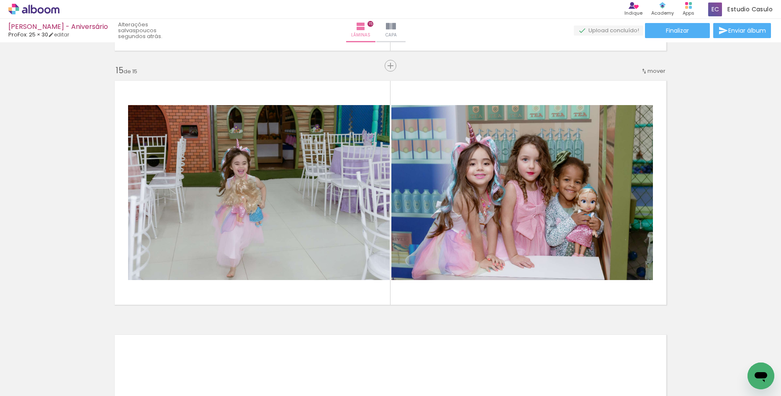
scroll to position [0, 696]
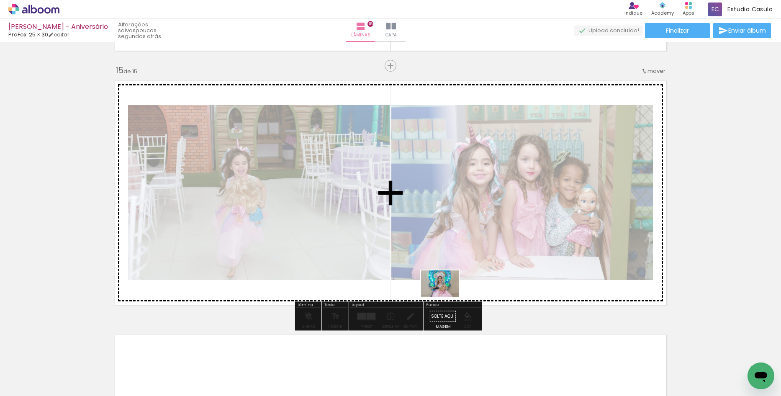
drag, startPoint x: 369, startPoint y: 367, endPoint x: 446, endPoint y: 296, distance: 104.9
click at [446, 296] on quentale-workspace at bounding box center [390, 198] width 781 height 396
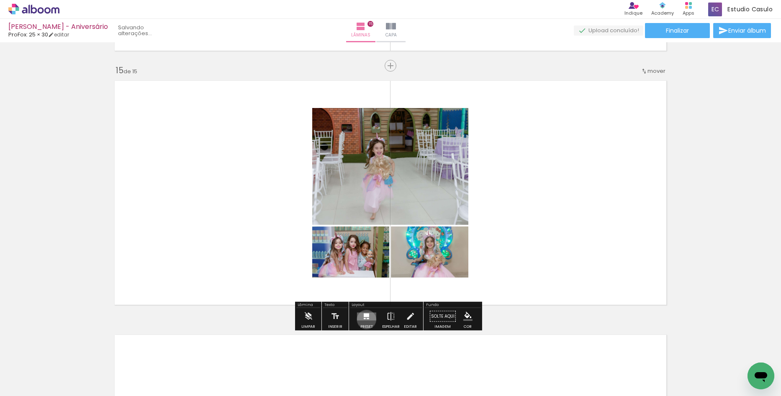
click at [365, 320] on quentale-layouter at bounding box center [366, 316] width 19 height 8
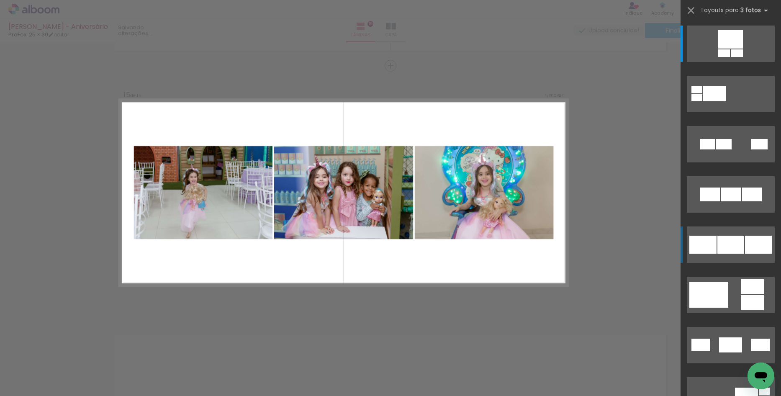
click at [735, 201] on div at bounding box center [731, 195] width 21 height 14
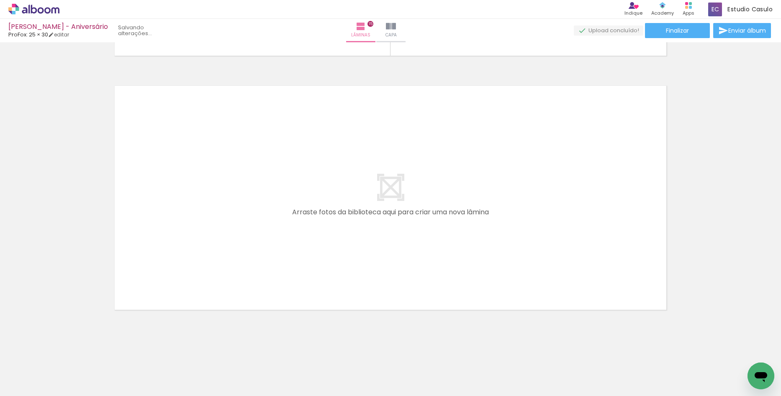
scroll to position [0, 1479]
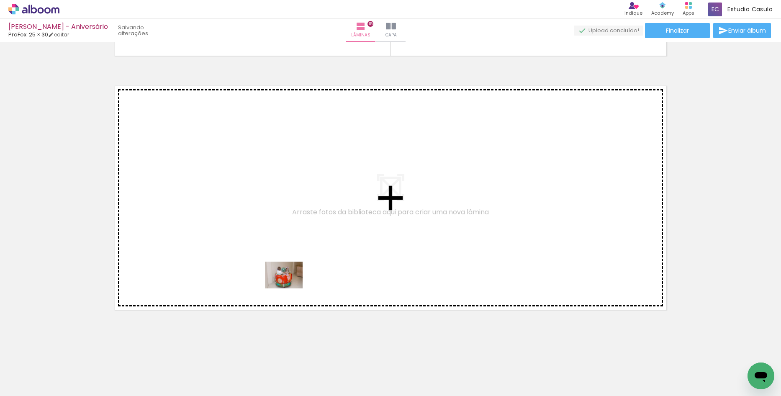
drag, startPoint x: 248, startPoint y: 373, endPoint x: 291, endPoint y: 281, distance: 101.4
click at [291, 281] on quentale-workspace at bounding box center [390, 198] width 781 height 396
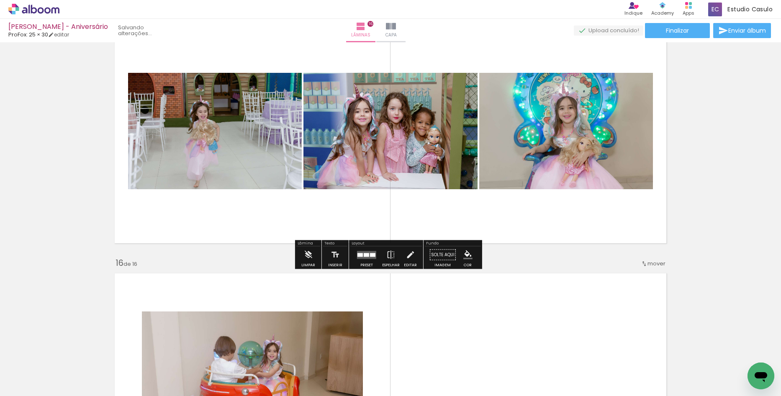
scroll to position [3636, 0]
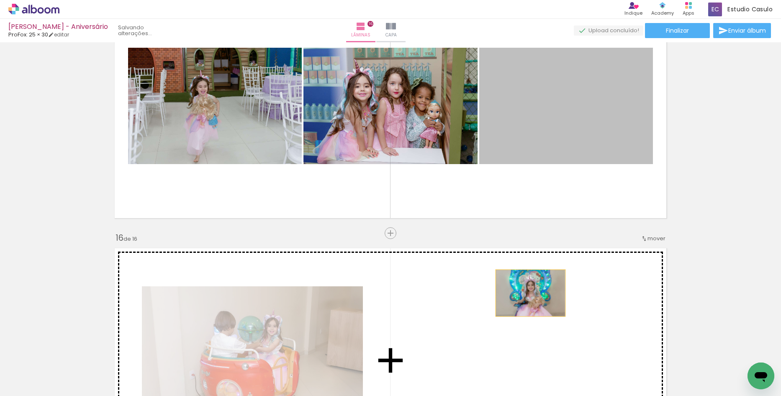
drag, startPoint x: 594, startPoint y: 113, endPoint x: 527, endPoint y: 296, distance: 194.6
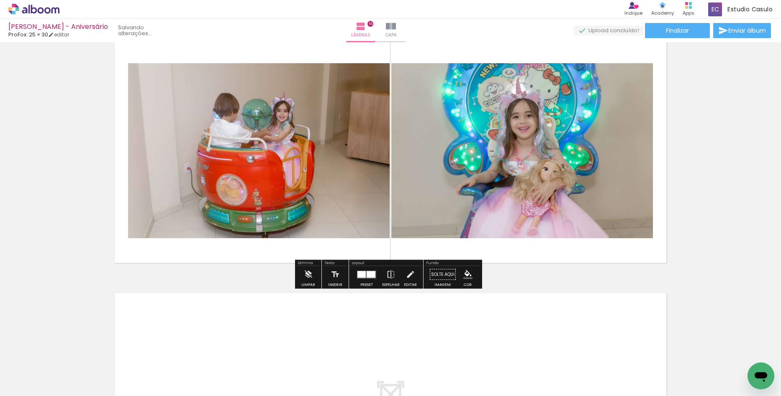
scroll to position [0, 1823]
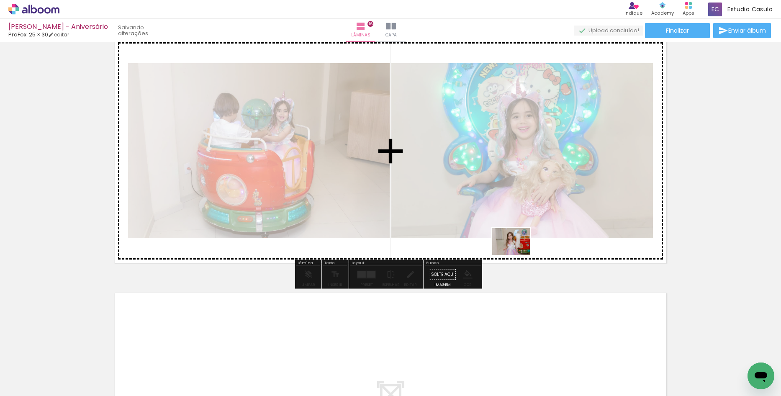
drag, startPoint x: 479, startPoint y: 375, endPoint x: 518, endPoint y: 253, distance: 127.8
click at [518, 253] on quentale-workspace at bounding box center [390, 198] width 781 height 396
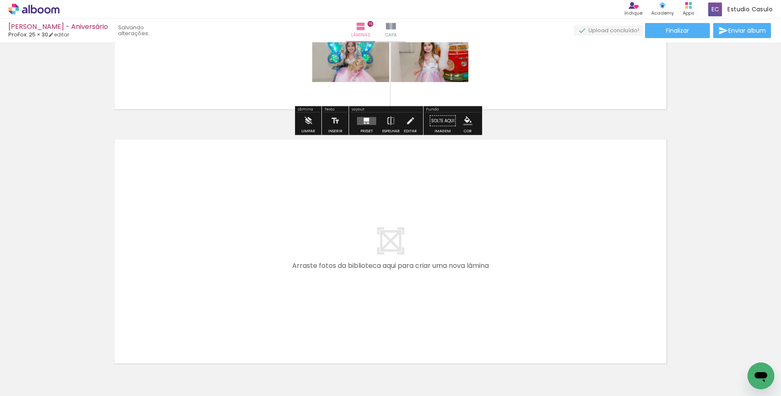
scroll to position [4013, 0]
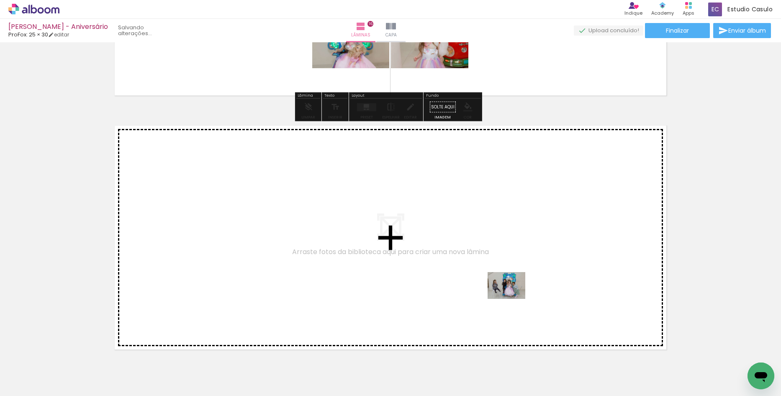
drag, startPoint x: 618, startPoint y: 372, endPoint x: 493, endPoint y: 299, distance: 144.6
click at [493, 299] on quentale-workspace at bounding box center [390, 198] width 781 height 396
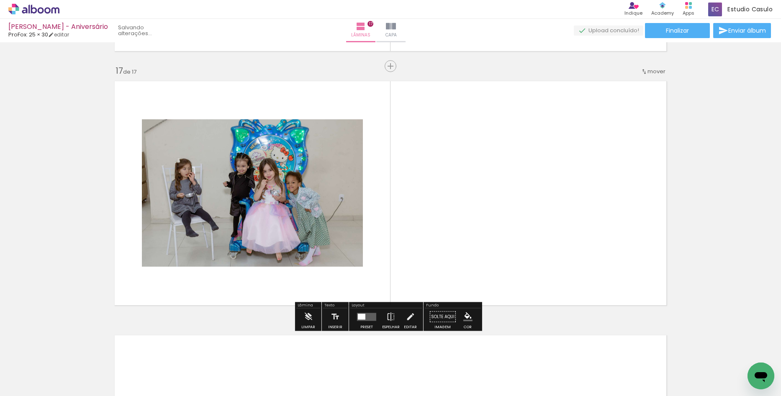
scroll to position [4058, 0]
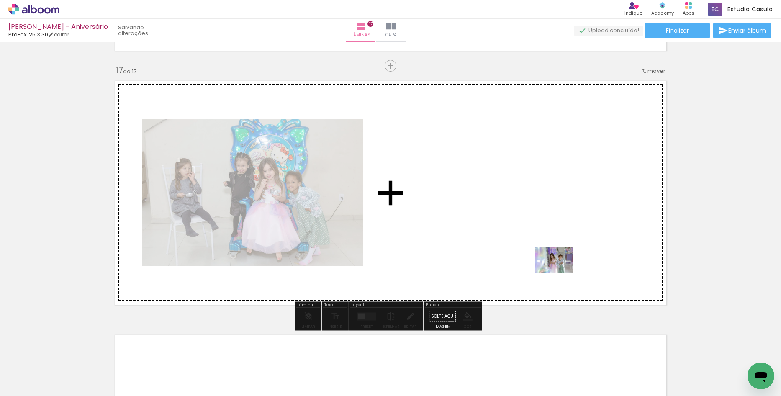
drag, startPoint x: 662, startPoint y: 369, endPoint x: 557, endPoint y: 269, distance: 145.4
click at [557, 269] on quentale-workspace at bounding box center [390, 198] width 781 height 396
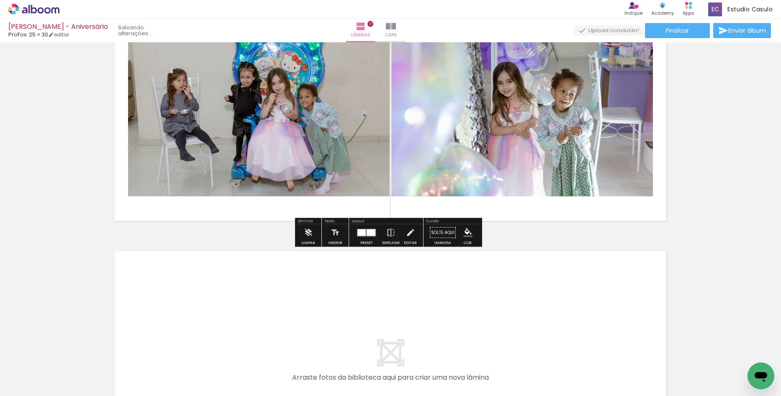
scroll to position [4016, 0]
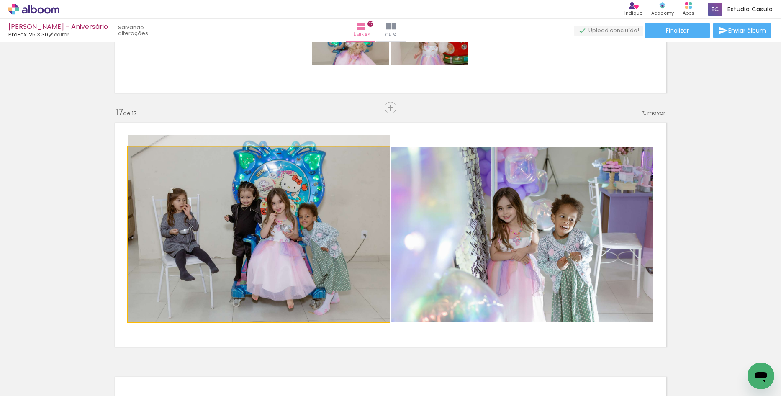
drag, startPoint x: 344, startPoint y: 258, endPoint x: 342, endPoint y: 245, distance: 14.0
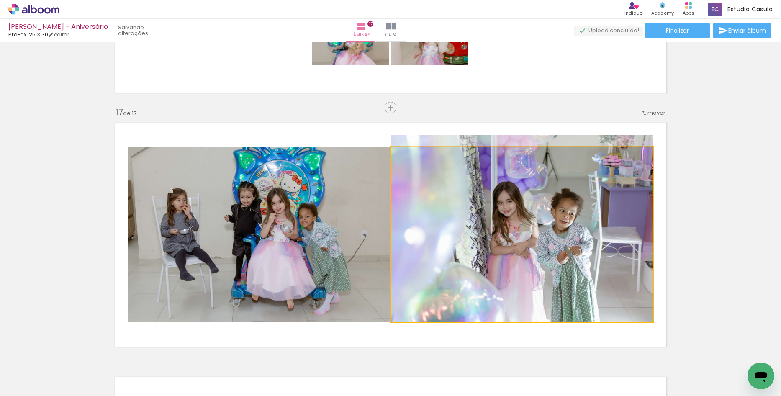
drag, startPoint x: 558, startPoint y: 238, endPoint x: 554, endPoint y: 219, distance: 20.0
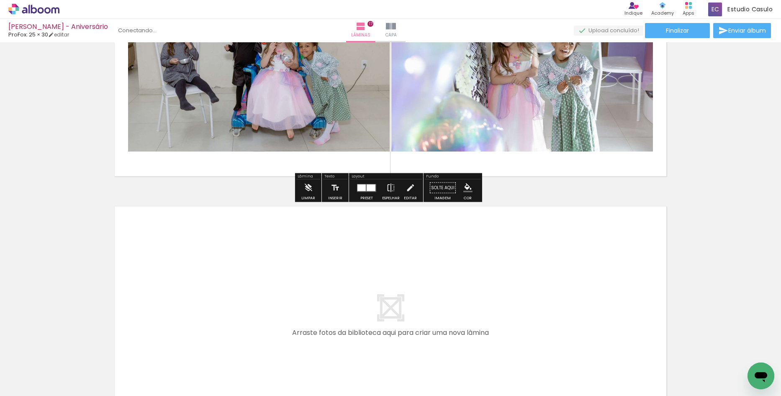
scroll to position [4141, 0]
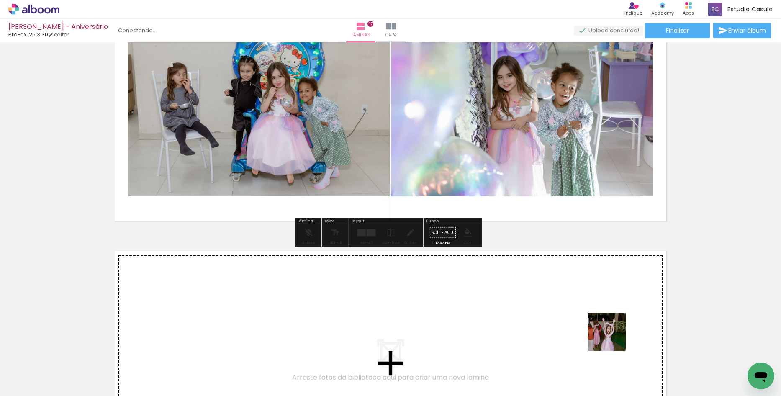
drag, startPoint x: 695, startPoint y: 377, endPoint x: 566, endPoint y: 315, distance: 143.5
click at [566, 315] on quentale-workspace at bounding box center [390, 198] width 781 height 396
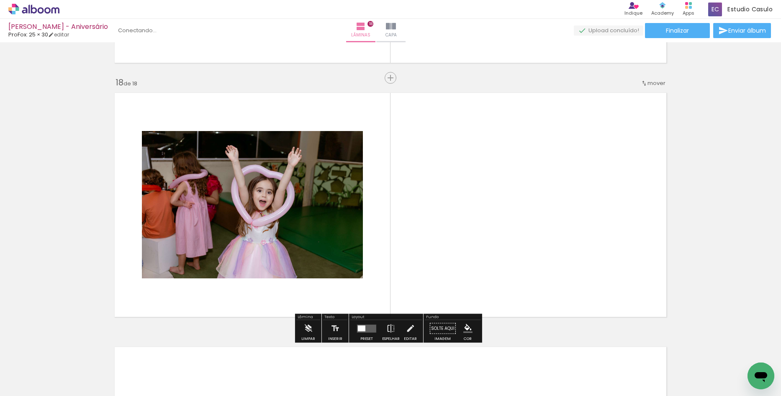
scroll to position [4312, 0]
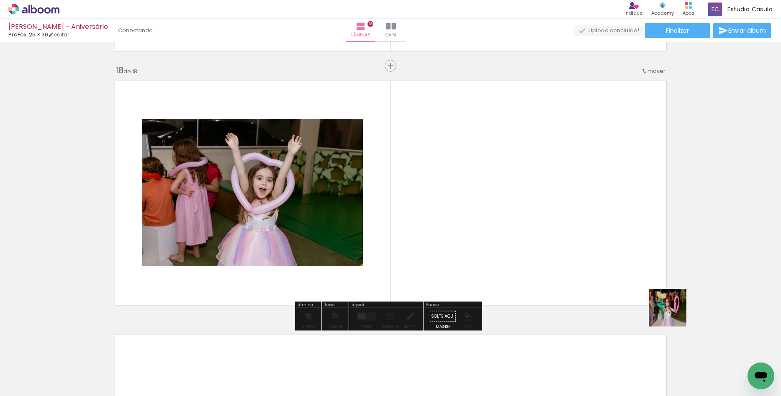
drag, startPoint x: 741, startPoint y: 369, endPoint x: 626, endPoint y: 285, distance: 142.1
click at [626, 285] on quentale-workspace at bounding box center [390, 198] width 781 height 396
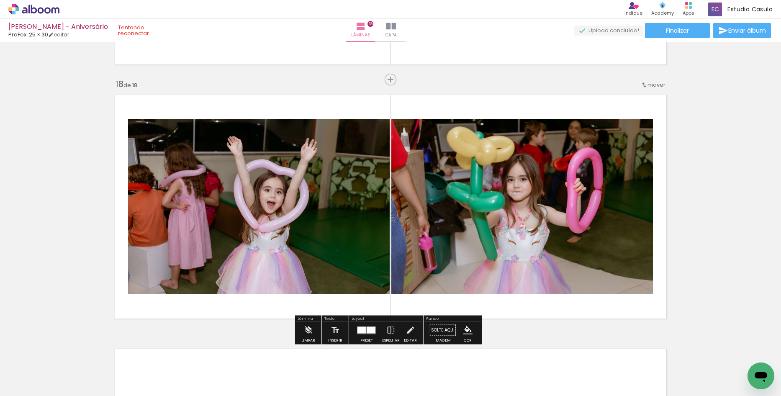
scroll to position [4186, 0]
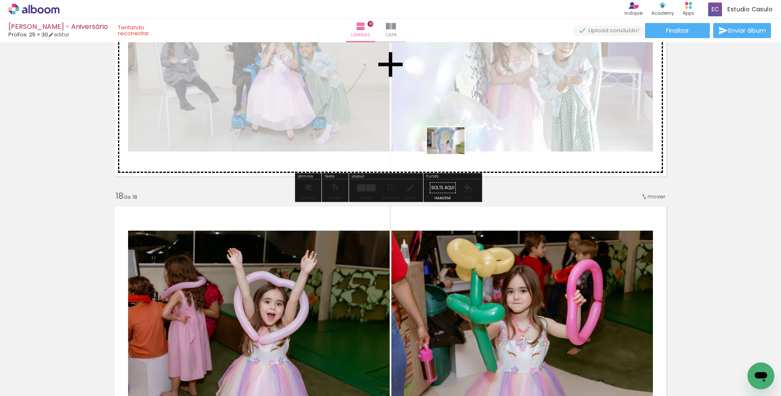
drag, startPoint x: 398, startPoint y: 373, endPoint x: 452, endPoint y: 152, distance: 226.9
click at [452, 152] on quentale-workspace at bounding box center [390, 198] width 781 height 396
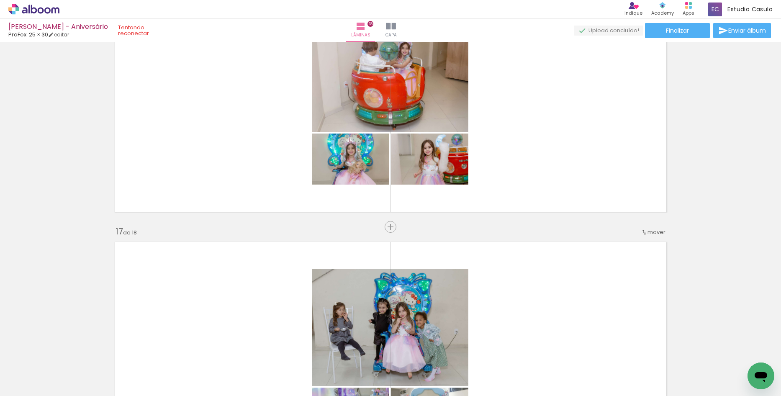
scroll to position [3893, 0]
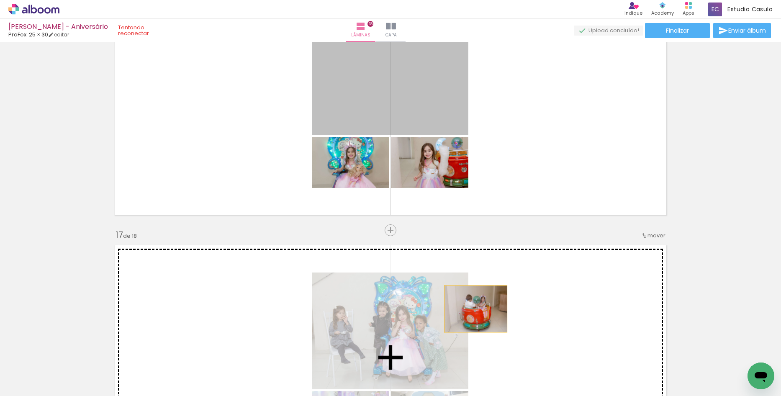
drag, startPoint x: 422, startPoint y: 100, endPoint x: 473, endPoint y: 309, distance: 215.1
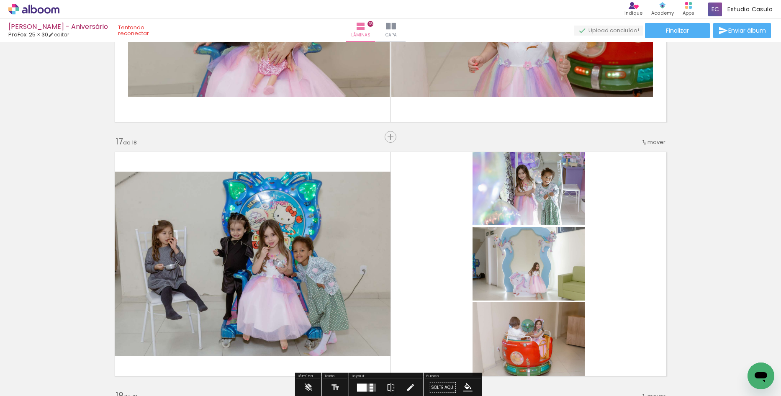
scroll to position [4019, 0]
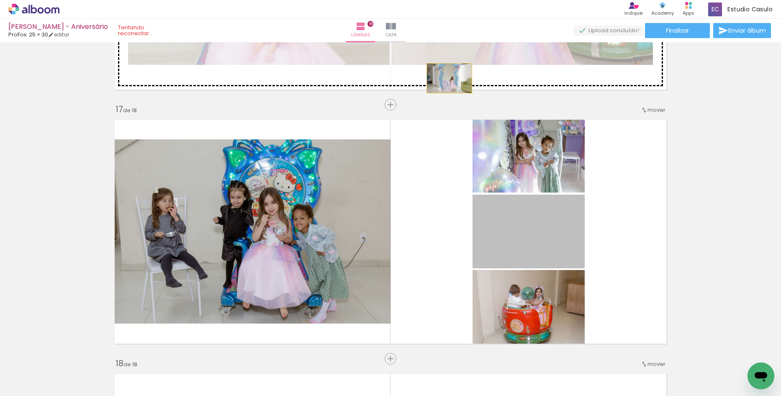
drag, startPoint x: 538, startPoint y: 246, endPoint x: 447, endPoint y: 77, distance: 192.4
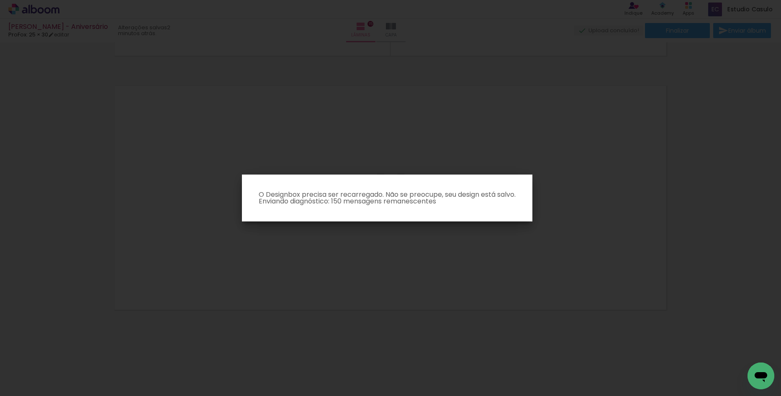
scroll to position [3798, 0]
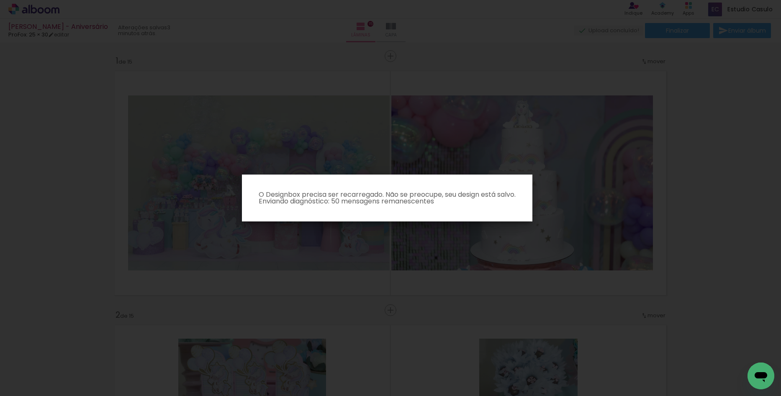
scroll to position [3798, 0]
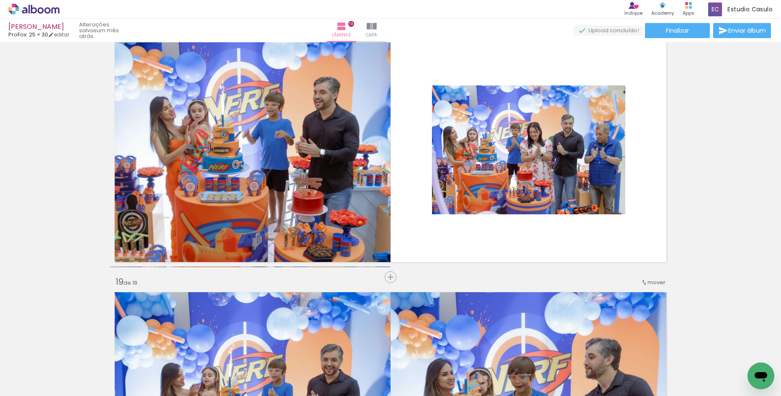
scroll to position [4145, 0]
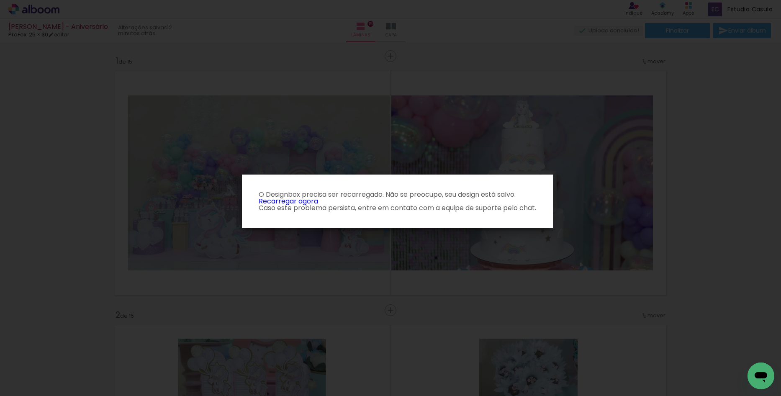
scroll to position [3798, 0]
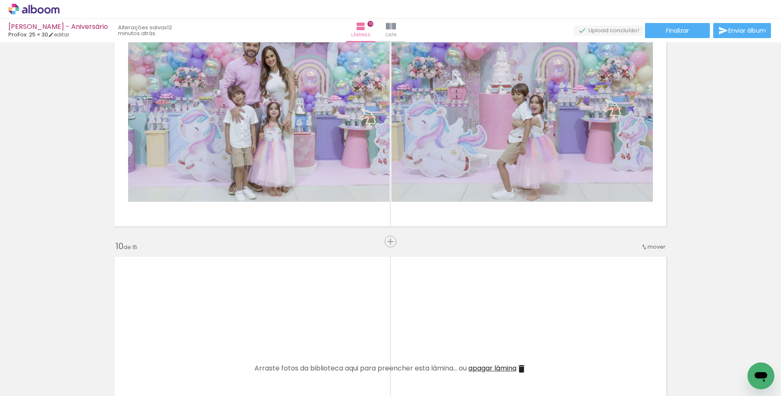
scroll to position [2220, 0]
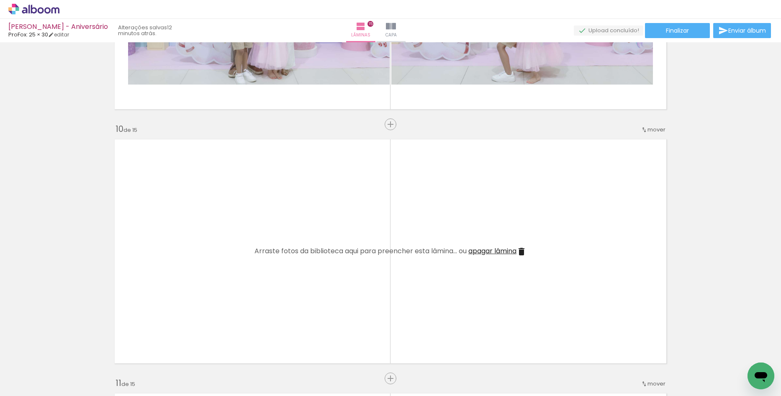
click at [654, 131] on span "mover" at bounding box center [657, 130] width 18 height 8
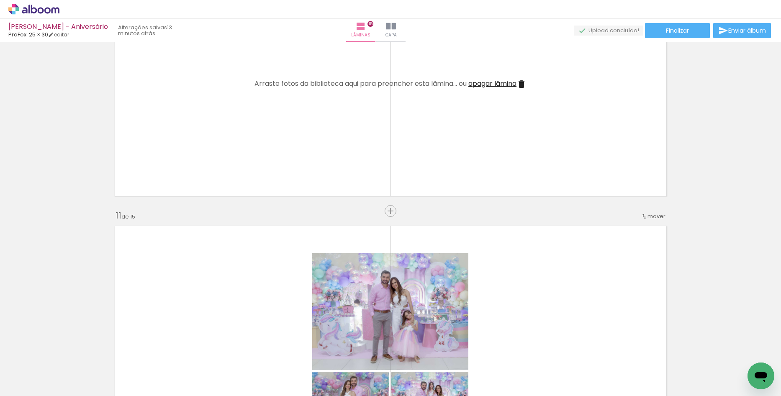
click at [519, 84] on iron-icon at bounding box center [522, 84] width 10 height 10
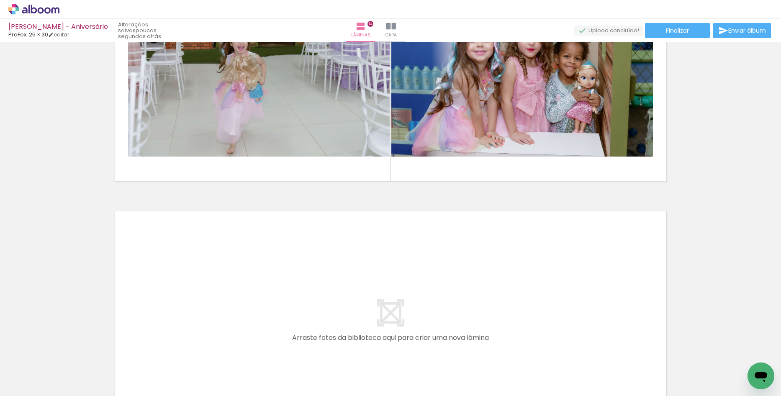
scroll to position [3544, 0]
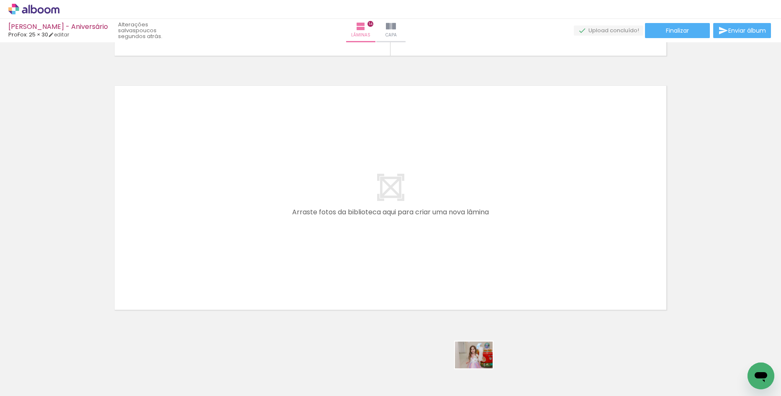
drag, startPoint x: 479, startPoint y: 371, endPoint x: 480, endPoint y: 367, distance: 4.5
click at [480, 367] on div at bounding box center [465, 368] width 41 height 30
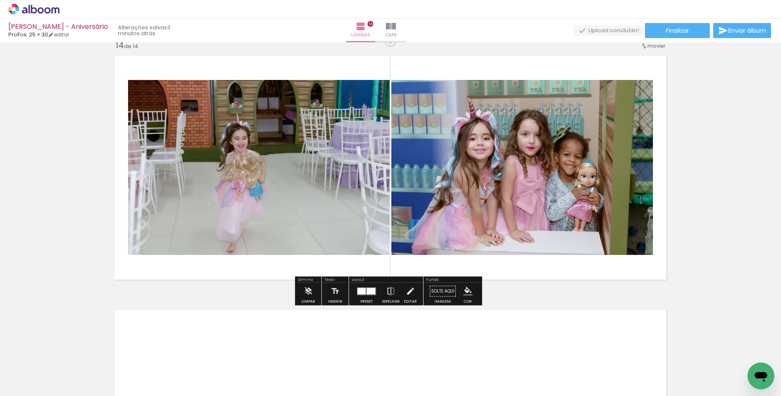
scroll to position [3335, 0]
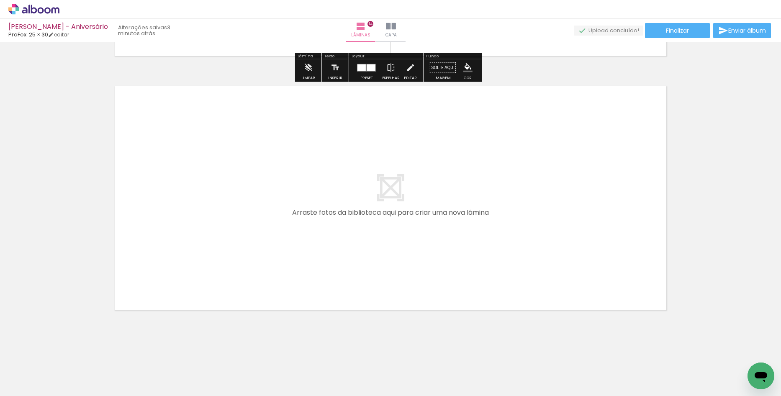
scroll to position [3544, 0]
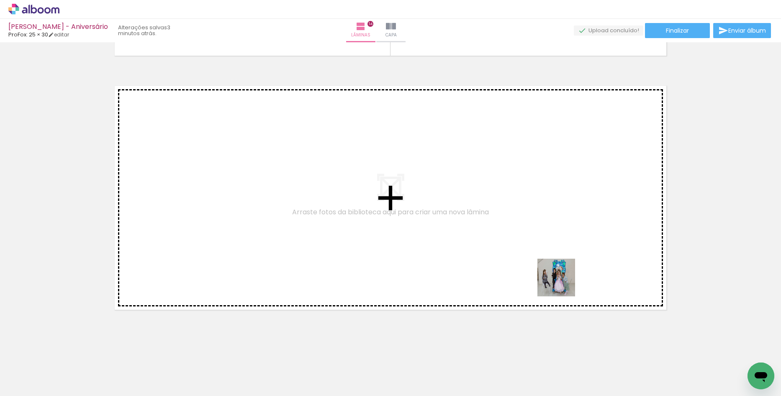
drag, startPoint x: 624, startPoint y: 373, endPoint x: 647, endPoint y: 330, distance: 48.5
click at [540, 272] on quentale-workspace at bounding box center [390, 198] width 781 height 396
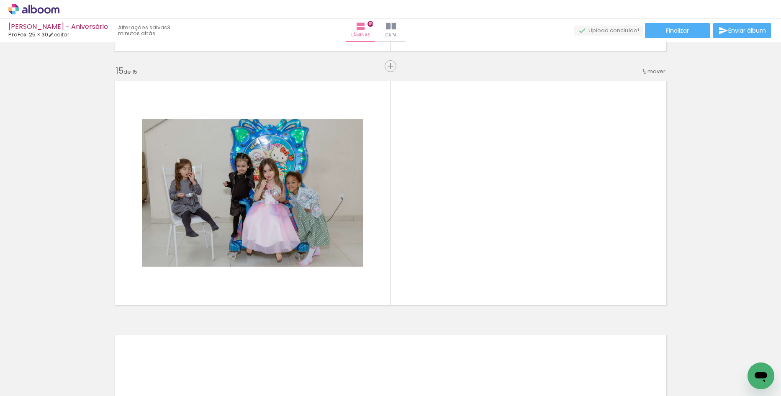
scroll to position [3549, 0]
drag, startPoint x: 655, startPoint y: 366, endPoint x: 622, endPoint y: 302, distance: 71.5
click at [622, 302] on quentale-workspace at bounding box center [390, 198] width 781 height 396
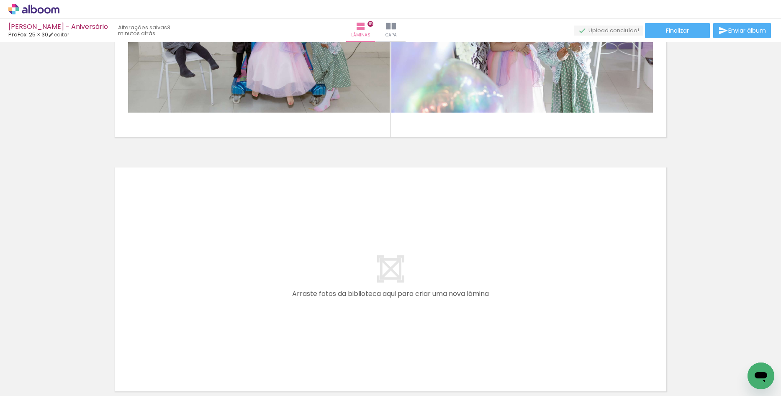
scroll to position [0, 1268]
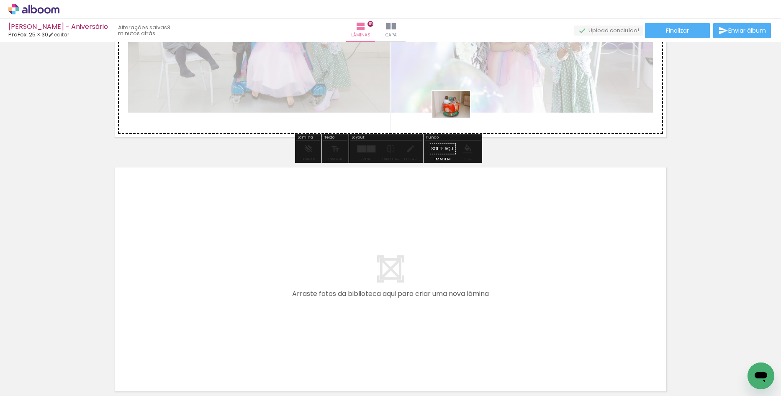
drag, startPoint x: 464, startPoint y: 357, endPoint x: 458, endPoint y: 116, distance: 241.3
click at [458, 116] on quentale-workspace at bounding box center [390, 198] width 781 height 396
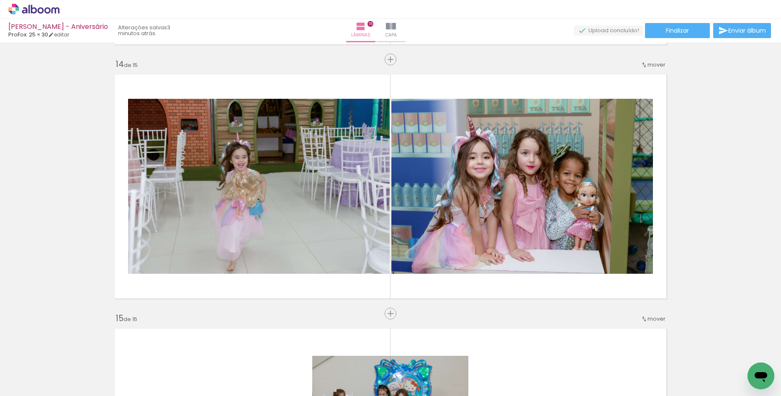
scroll to position [3296, 0]
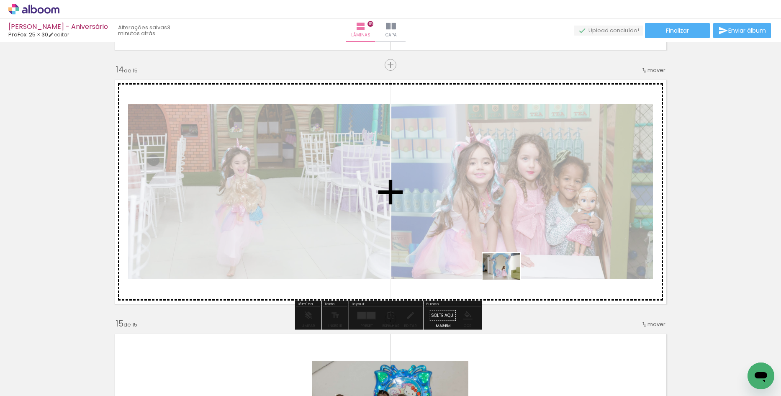
drag, startPoint x: 549, startPoint y: 371, endPoint x: 508, endPoint y: 278, distance: 101.6
click at [508, 278] on quentale-workspace at bounding box center [390, 198] width 781 height 396
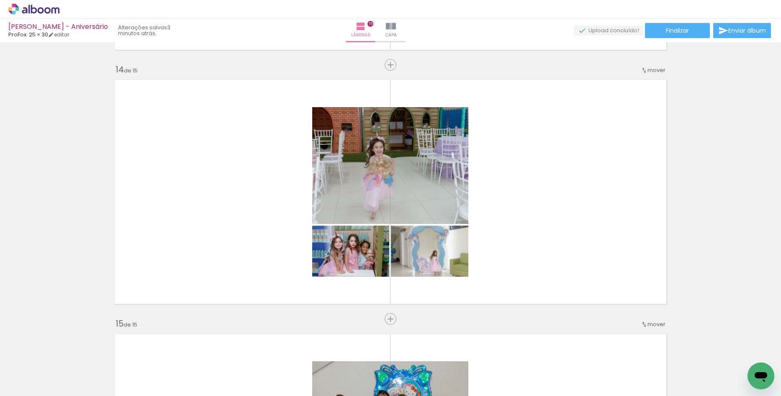
scroll to position [0, 1784]
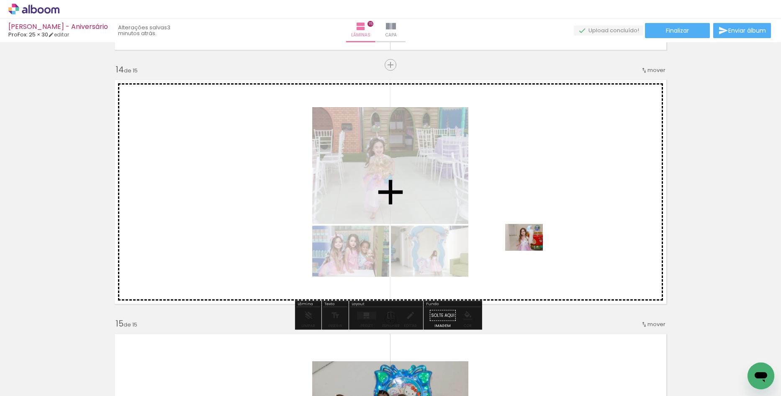
drag, startPoint x: 519, startPoint y: 376, endPoint x: 531, endPoint y: 249, distance: 127.8
click at [531, 249] on quentale-workspace at bounding box center [390, 198] width 781 height 396
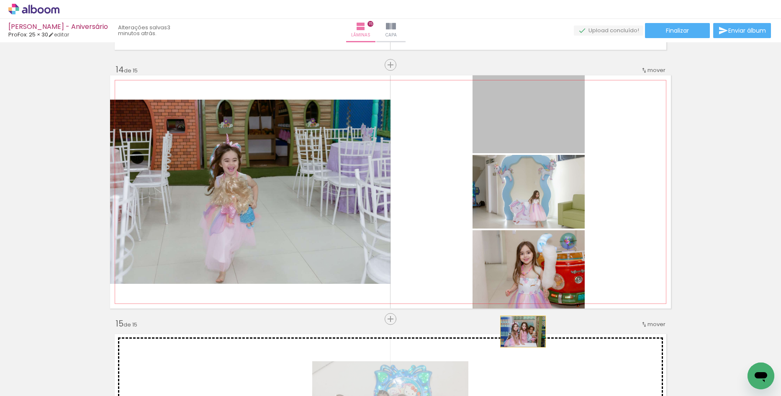
drag, startPoint x: 528, startPoint y: 125, endPoint x: 520, endPoint y: 332, distance: 207.0
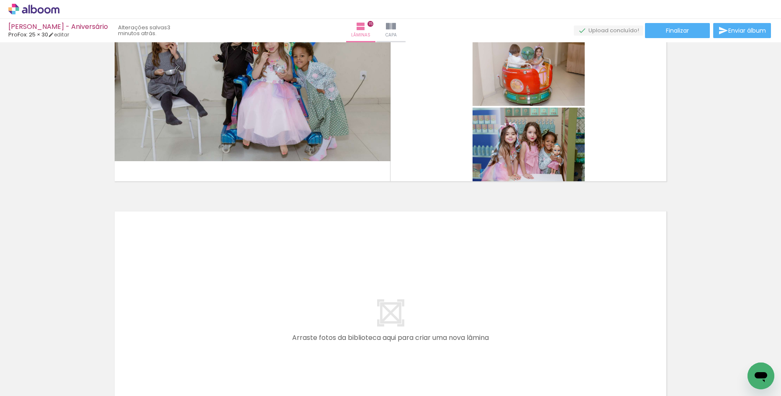
scroll to position [3798, 0]
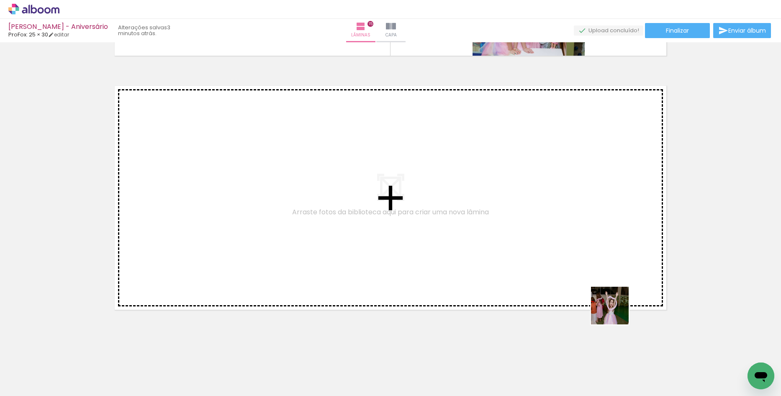
drag, startPoint x: 696, startPoint y: 372, endPoint x: 712, endPoint y: 354, distance: 23.4
click at [479, 253] on quentale-workspace at bounding box center [390, 198] width 781 height 396
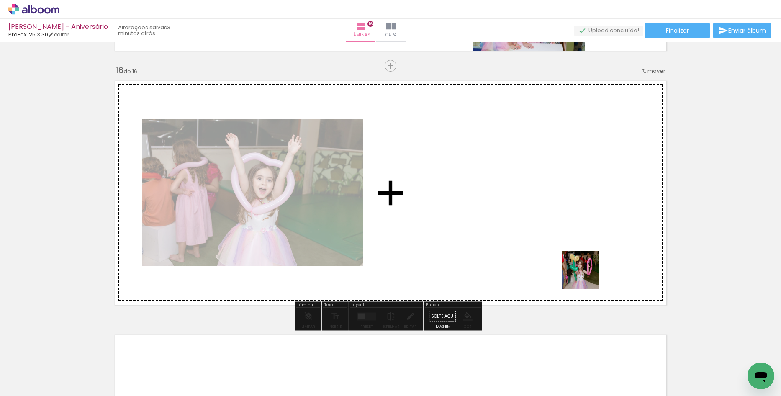
drag, startPoint x: 737, startPoint y: 371, endPoint x: 528, endPoint y: 237, distance: 248.2
click at [528, 237] on quentale-workspace at bounding box center [390, 198] width 781 height 396
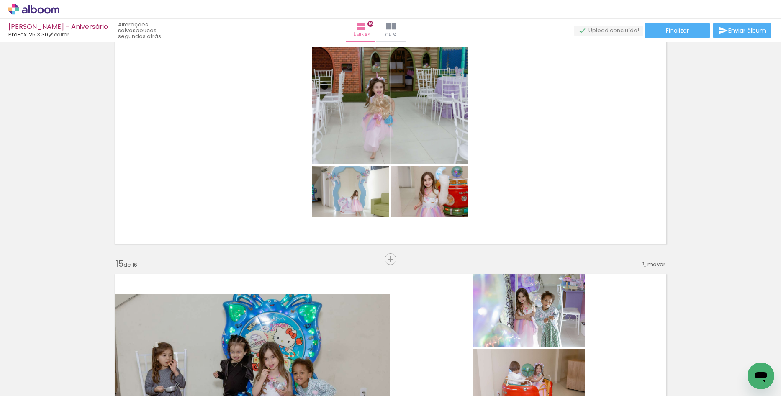
scroll to position [3341, 0]
